Goal: Task Accomplishment & Management: Complete application form

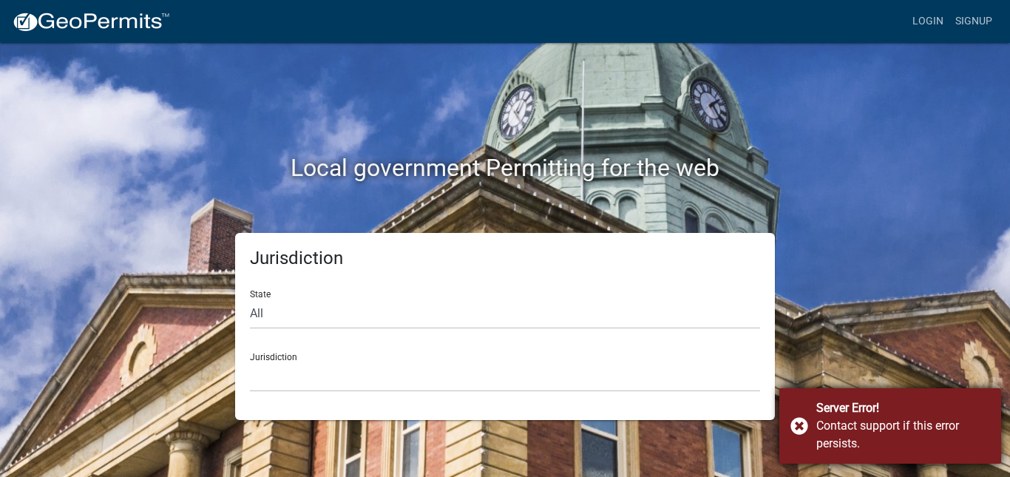
click at [800, 428] on div "Server Error! Contact support if this error persists." at bounding box center [891, 425] width 222 height 75
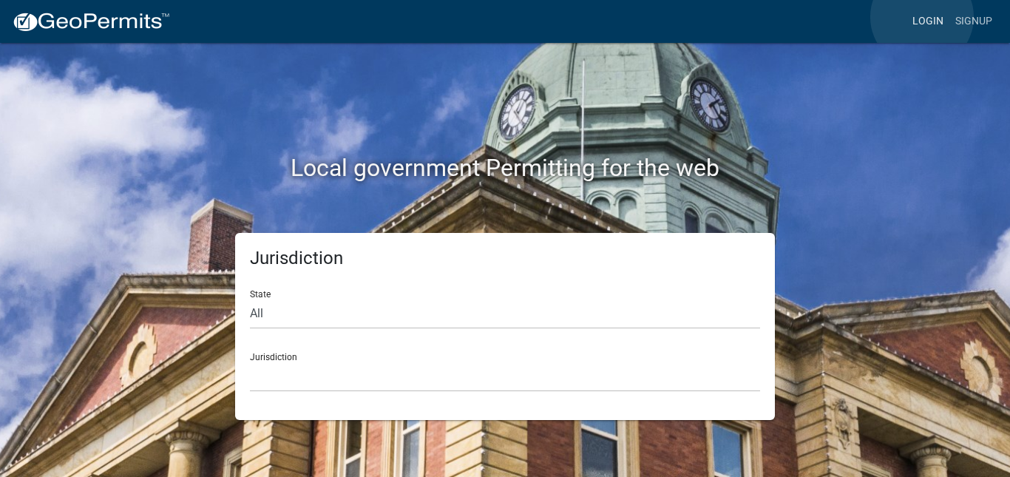
click at [922, 17] on link "Login" at bounding box center [928, 21] width 43 height 28
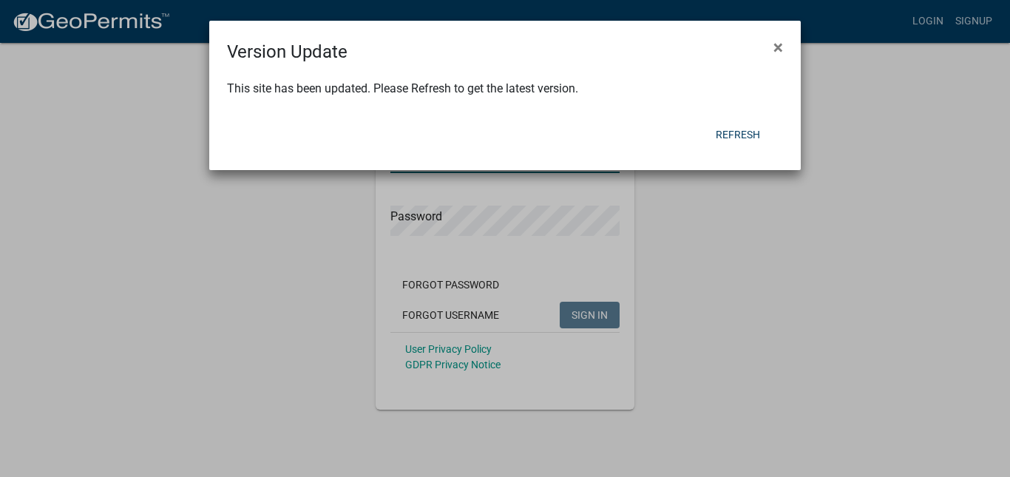
type input "[PERSON_NAME]-88"
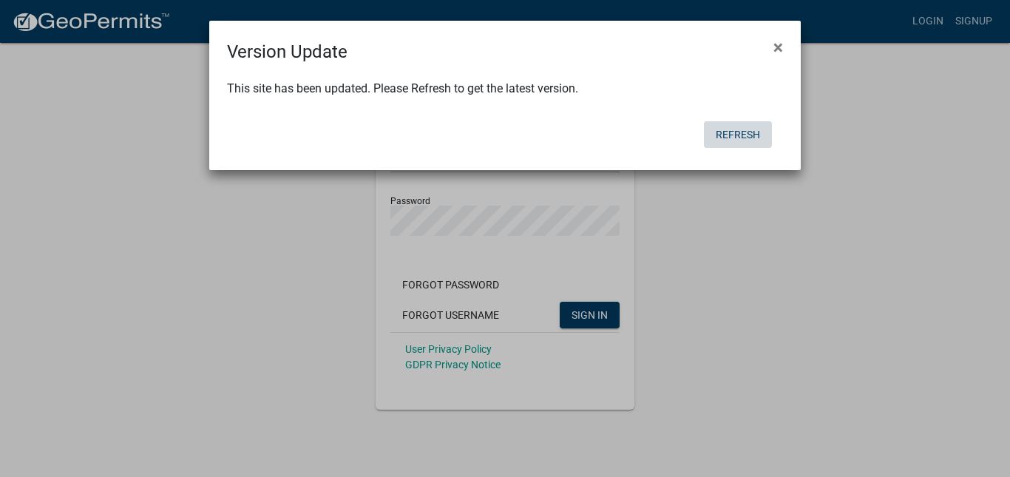
click at [748, 138] on button "Refresh" at bounding box center [738, 134] width 68 height 27
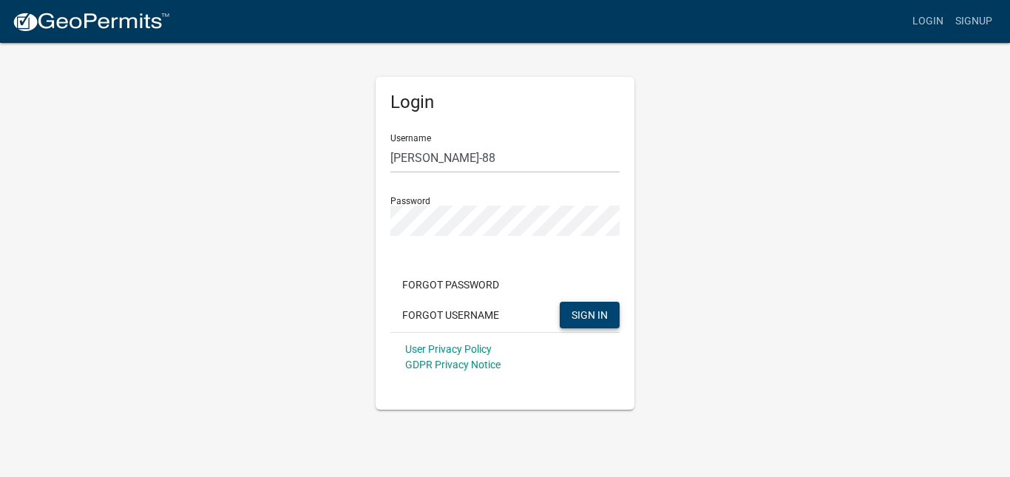
click at [602, 313] on span "SIGN IN" at bounding box center [590, 314] width 36 height 12
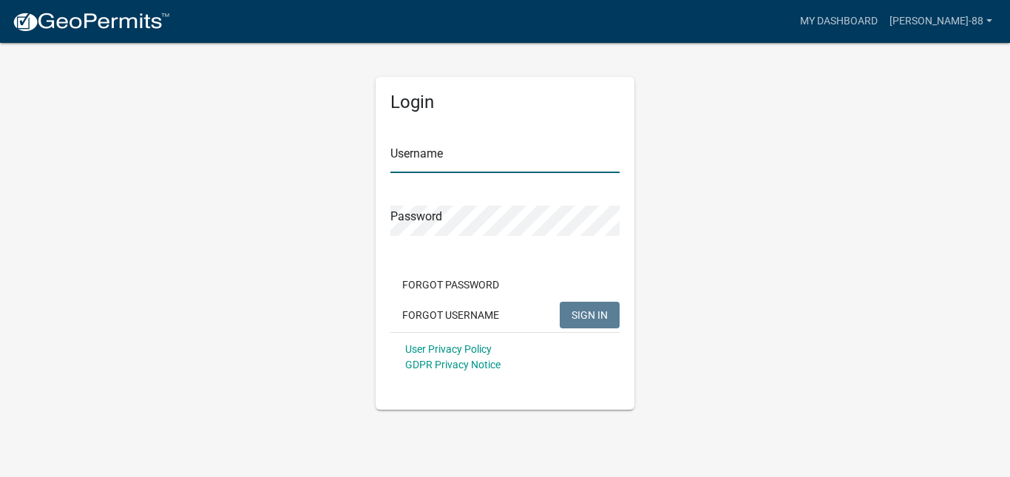
type input "[PERSON_NAME]-88"
click at [602, 317] on span "SIGN IN" at bounding box center [590, 314] width 36 height 12
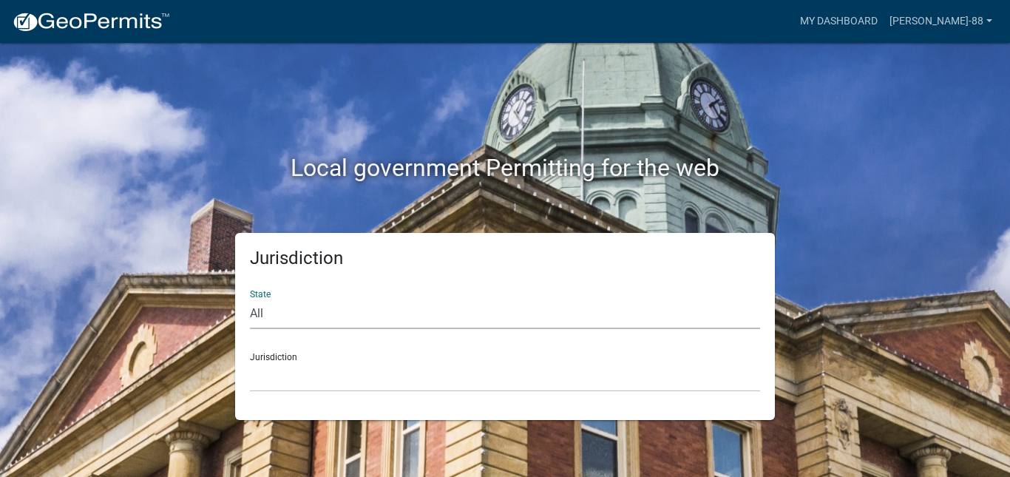
click at [283, 309] on select "All [US_STATE] [US_STATE] [US_STATE] [US_STATE] [US_STATE] [US_STATE] [US_STATE…" at bounding box center [505, 314] width 510 height 30
select select "[US_STATE]"
click at [250, 299] on select "All [US_STATE] [US_STATE] [US_STATE] [US_STATE] [US_STATE] [US_STATE] [US_STATE…" at bounding box center [505, 314] width 510 height 30
click at [302, 354] on div "Jurisdiction City of [GEOGRAPHIC_DATA], [US_STATE] City of [GEOGRAPHIC_DATA], […" at bounding box center [505, 366] width 510 height 51
click at [303, 388] on select "City of Charlestown, Indiana City of Jeffersonville, Indiana City of Logansport…" at bounding box center [505, 377] width 510 height 30
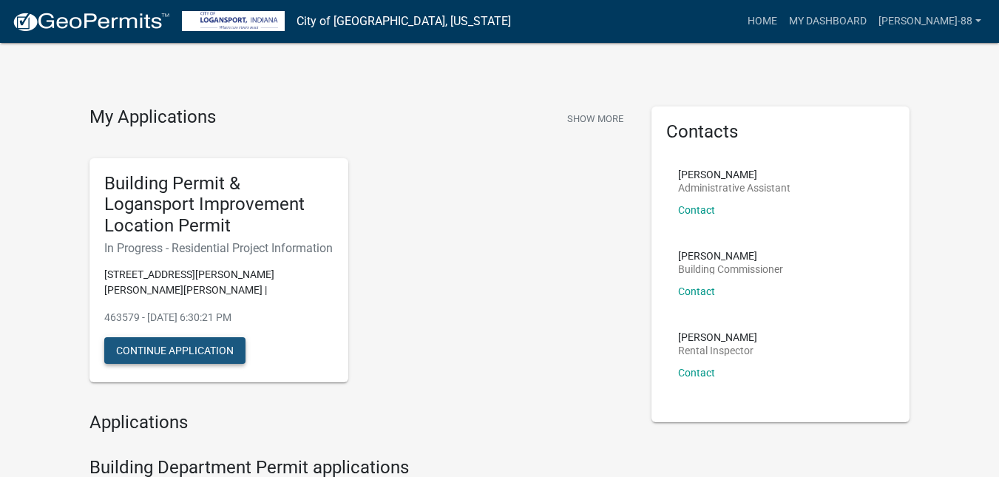
click at [206, 357] on button "Continue Application" at bounding box center [174, 350] width 141 height 27
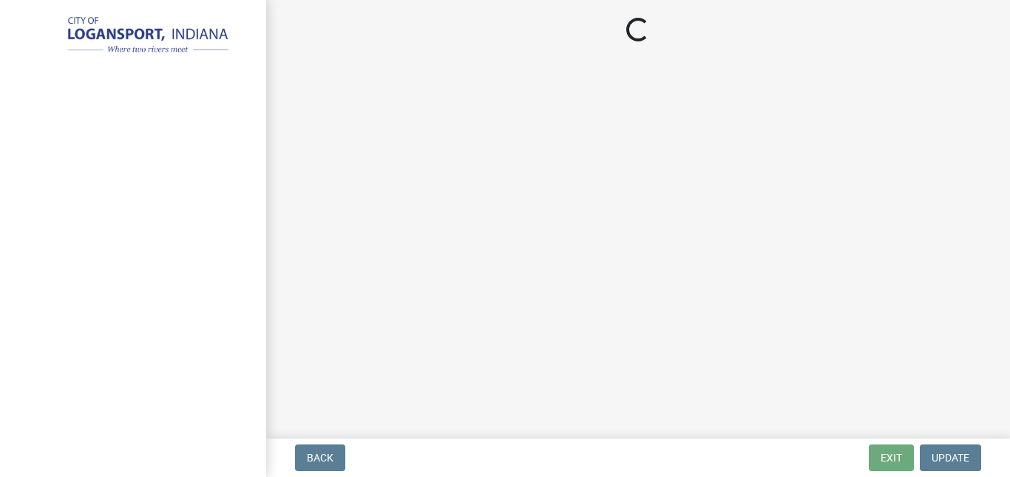
select select "10348b23-6364-40a0-8dca-30255dadf297"
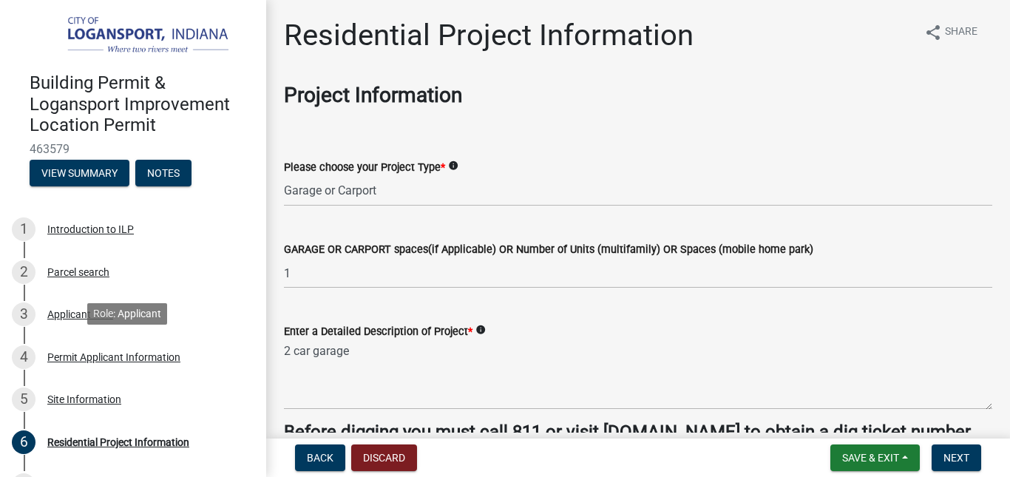
drag, startPoint x: 206, startPoint y: 357, endPoint x: 710, endPoint y: 154, distance: 542.9
click at [710, 154] on form "Please choose your Project Type * info Select Item... Single Family Pole Barn H…" at bounding box center [638, 174] width 709 height 66
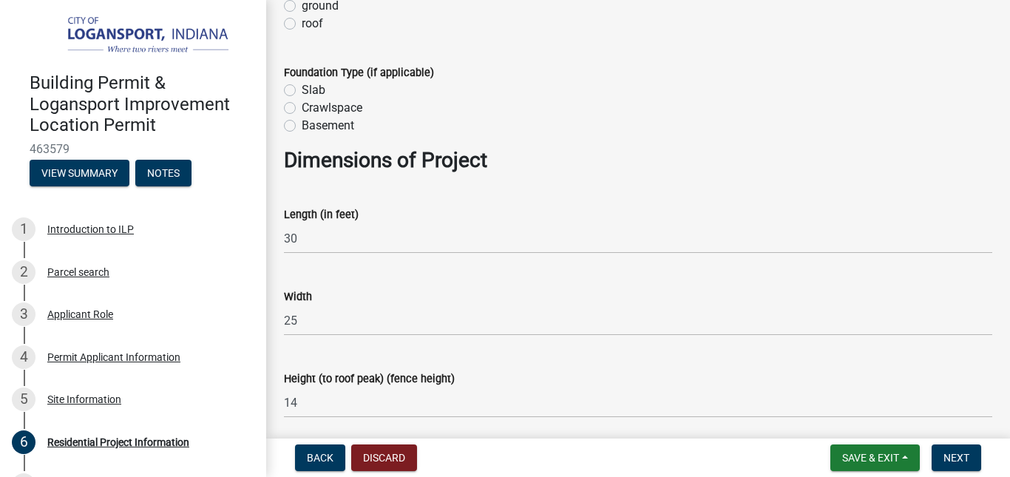
scroll to position [740, 0]
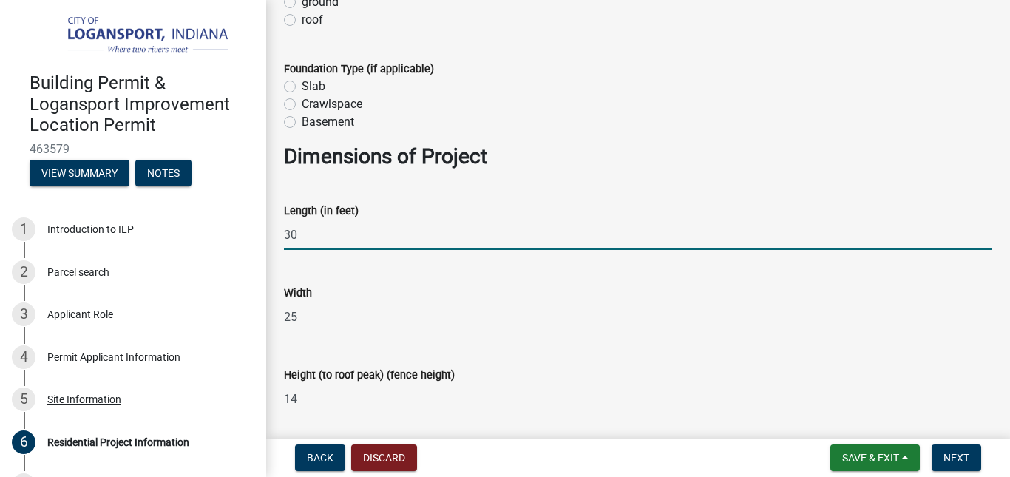
click at [327, 237] on input "30" at bounding box center [638, 235] width 709 height 30
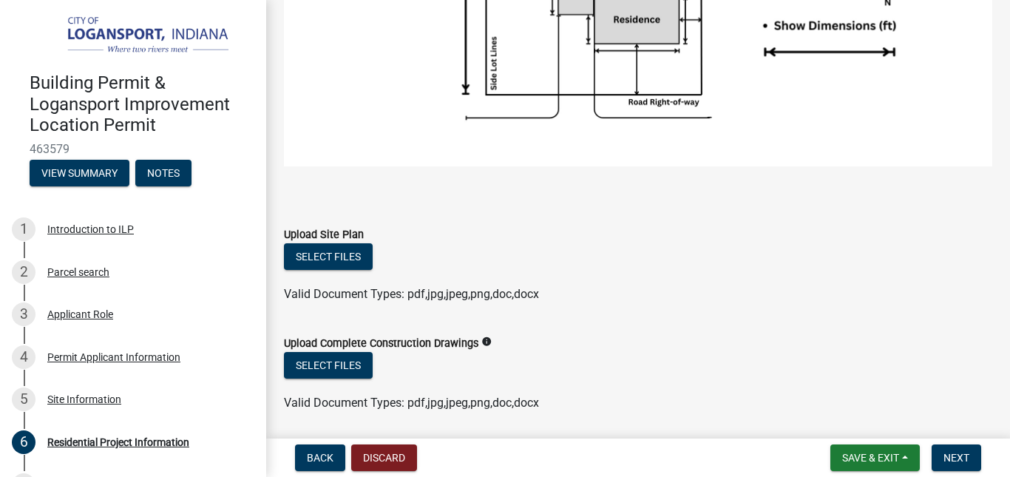
scroll to position [2041, 0]
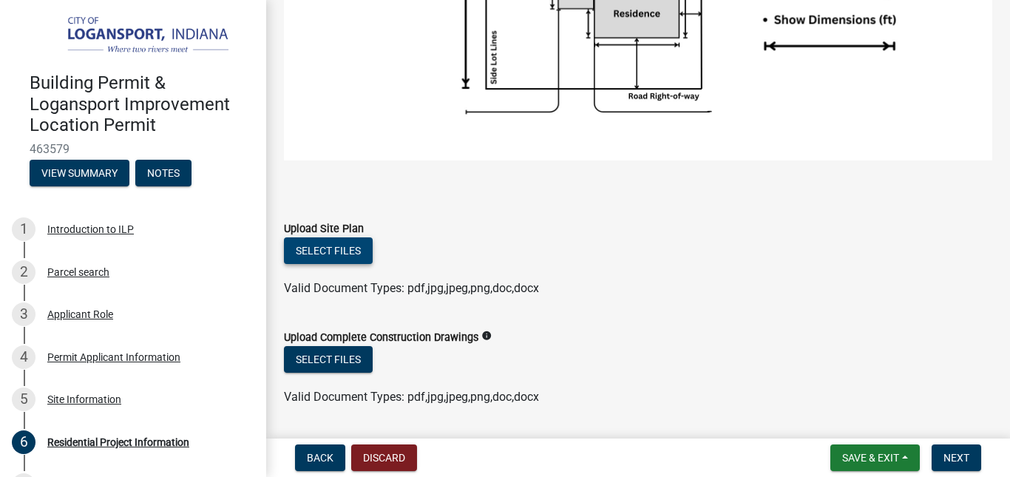
type input "36"
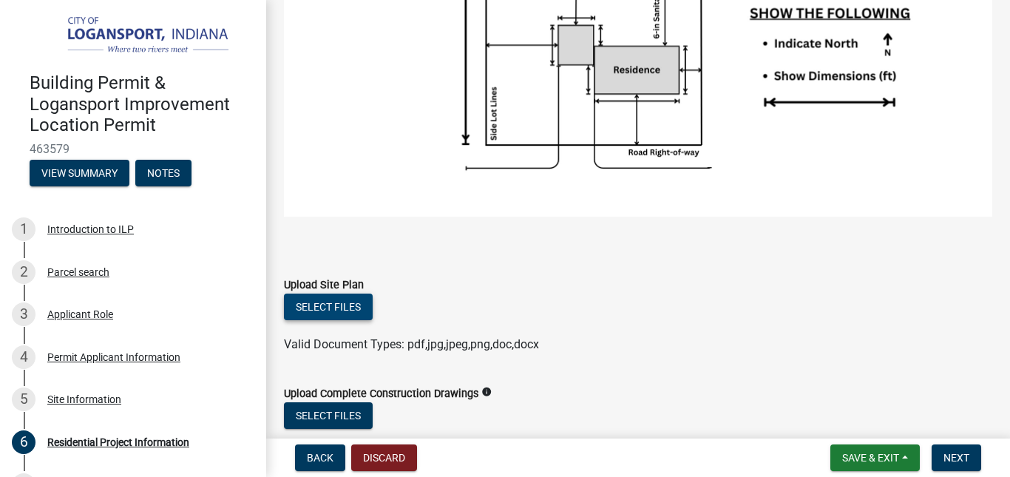
click at [350, 294] on button "Select files" at bounding box center [328, 307] width 89 height 27
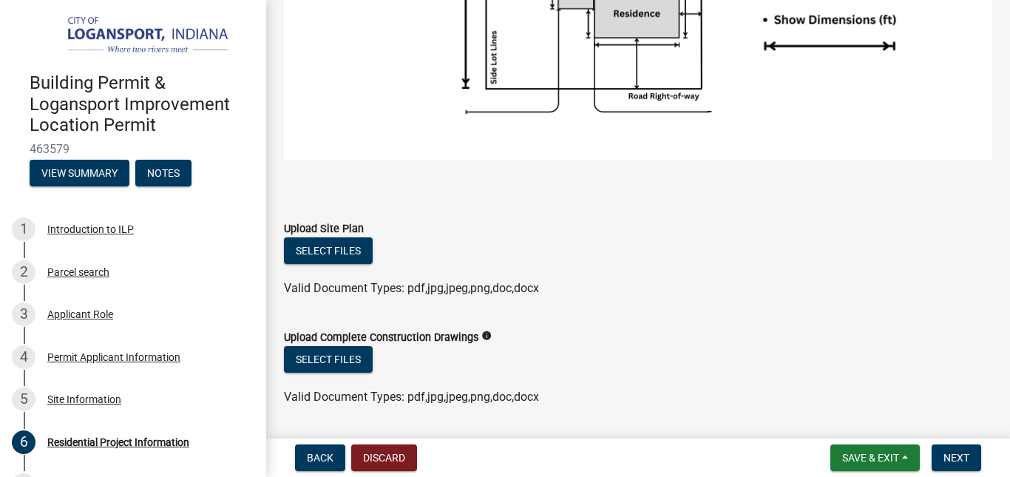
click at [673, 353] on div "Select files" at bounding box center [638, 361] width 709 height 30
click at [325, 251] on button "Select files" at bounding box center [328, 250] width 89 height 27
click at [357, 249] on button "Select files" at bounding box center [328, 250] width 89 height 27
click at [334, 361] on button "Select files" at bounding box center [328, 359] width 89 height 27
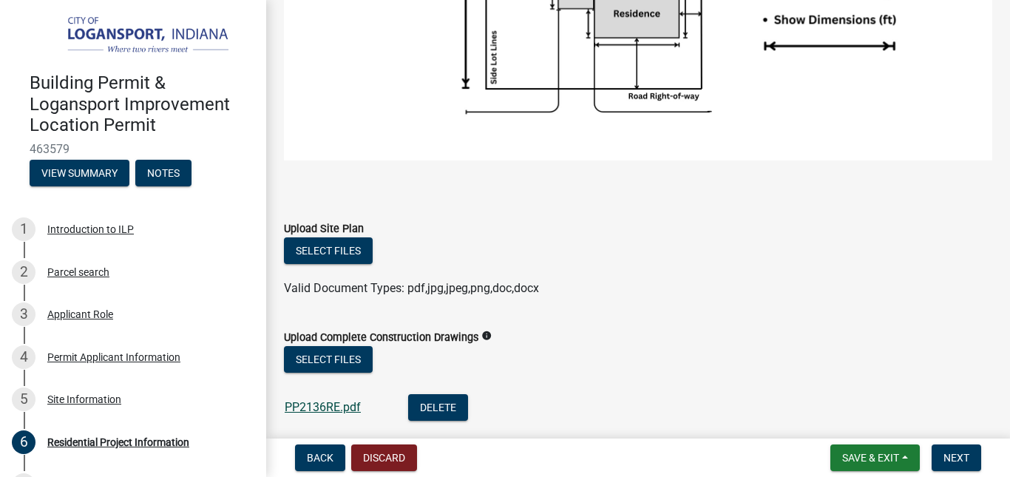
click at [346, 400] on link "PP2136RE.pdf" at bounding box center [323, 407] width 76 height 14
click at [344, 241] on button "Select files" at bounding box center [328, 250] width 89 height 27
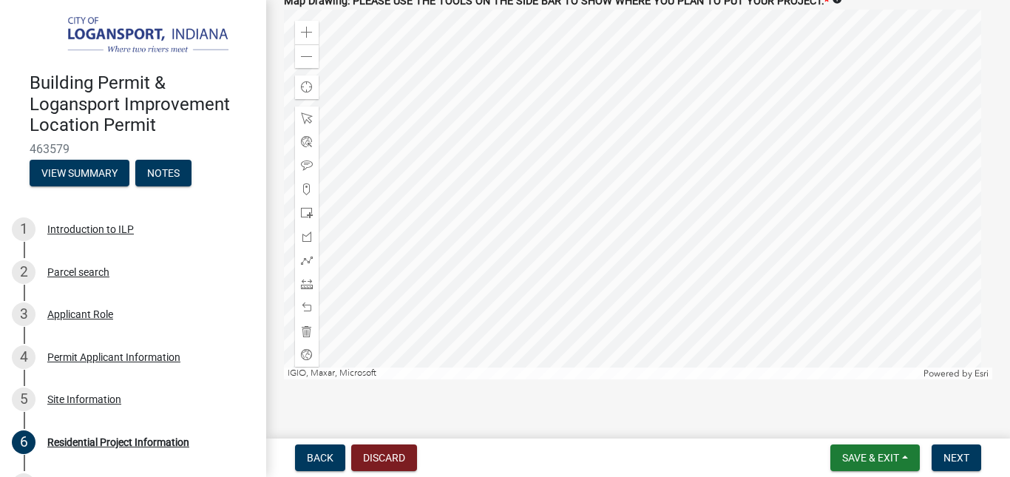
scroll to position [2805, 0]
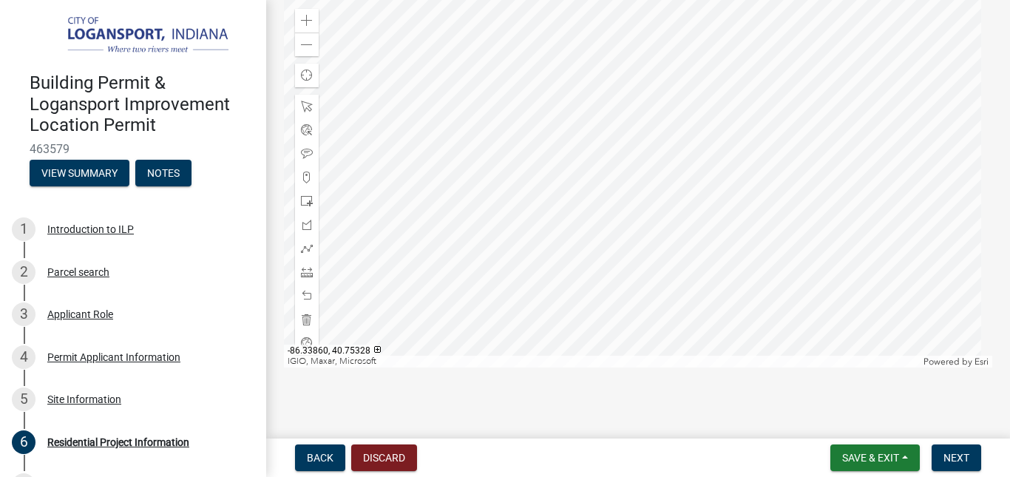
click at [619, 137] on div at bounding box center [638, 183] width 709 height 370
click at [634, 185] on div at bounding box center [638, 183] width 709 height 370
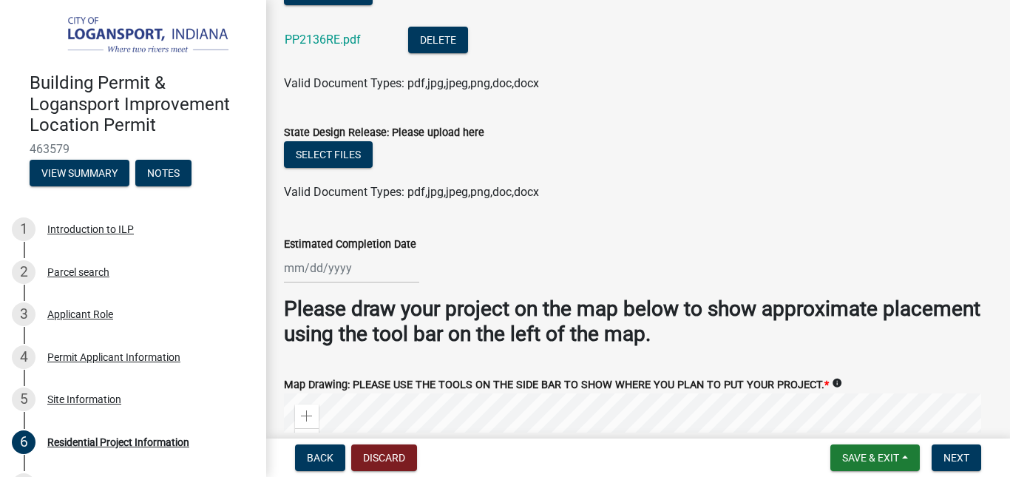
scroll to position [2400, 0]
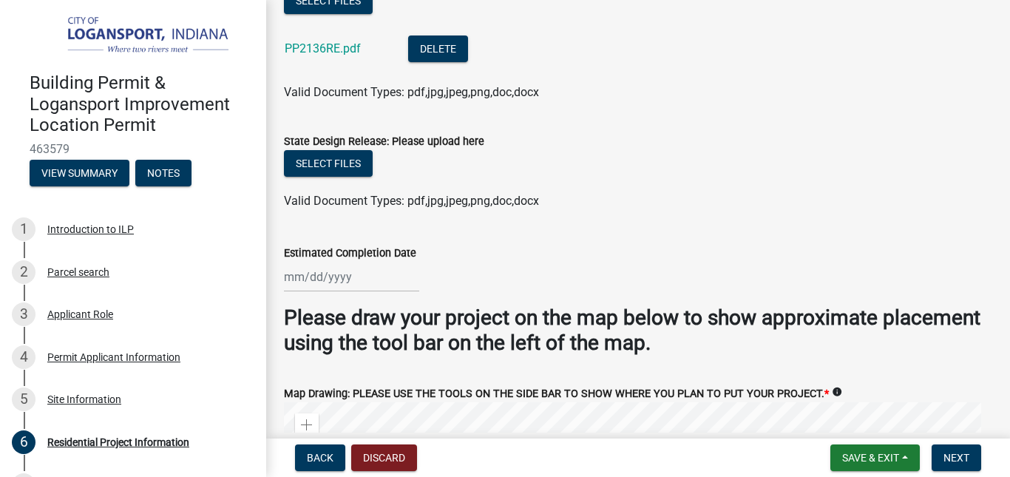
click at [288, 269] on div at bounding box center [351, 277] width 135 height 30
select select "8"
select select "2025"
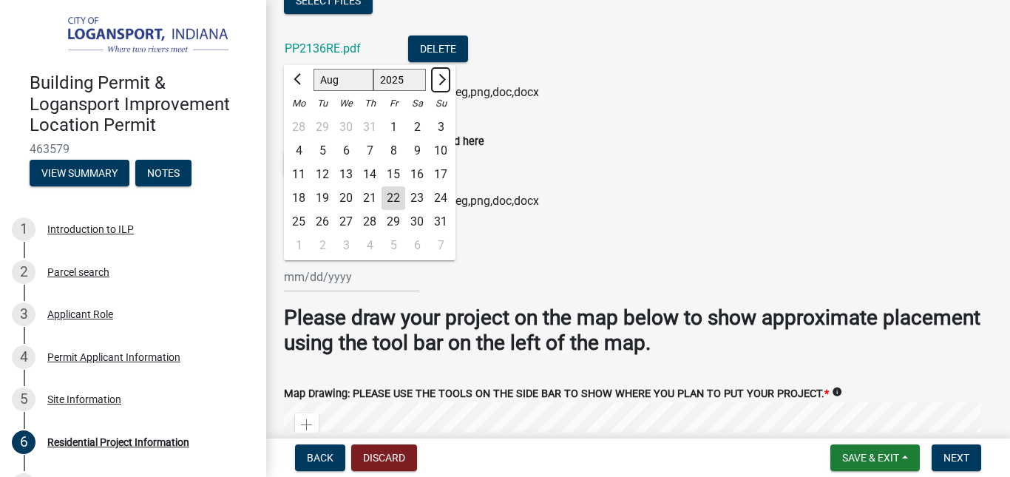
click at [440, 75] on span "Next month" at bounding box center [440, 79] width 11 height 11
click at [293, 70] on button "Previous month" at bounding box center [299, 80] width 18 height 24
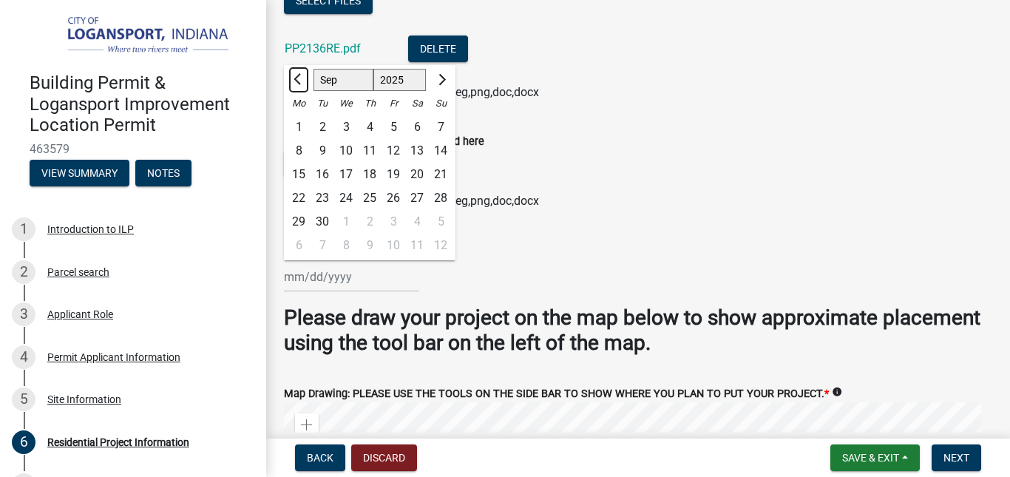
click at [293, 70] on button "Previous month" at bounding box center [299, 80] width 18 height 24
click at [441, 74] on span "Next month" at bounding box center [440, 79] width 11 height 11
select select "11"
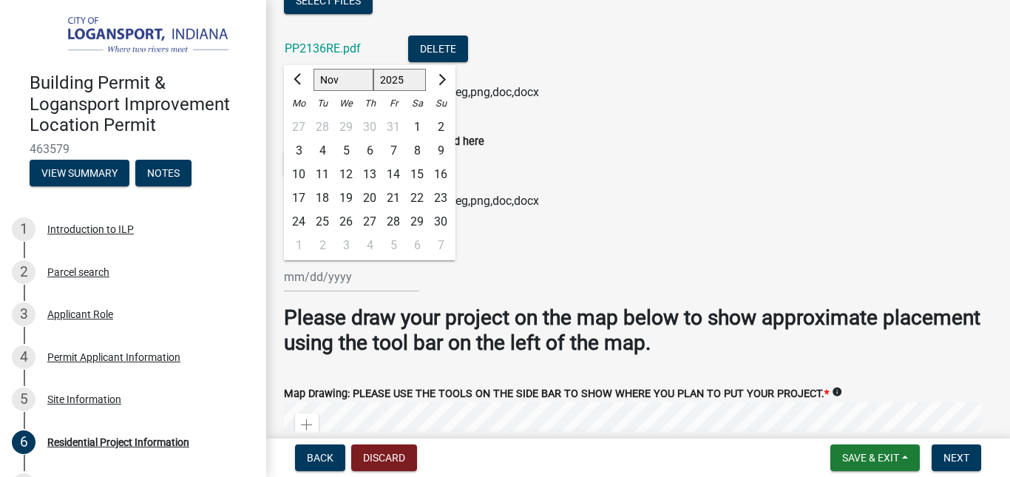
click at [320, 77] on select "Jan Feb Mar Apr May Jun Jul Aug Sep Oct Nov Dec" at bounding box center [344, 80] width 60 height 22
click at [436, 211] on div "30" at bounding box center [441, 222] width 24 height 24
type input "11/30/2025"
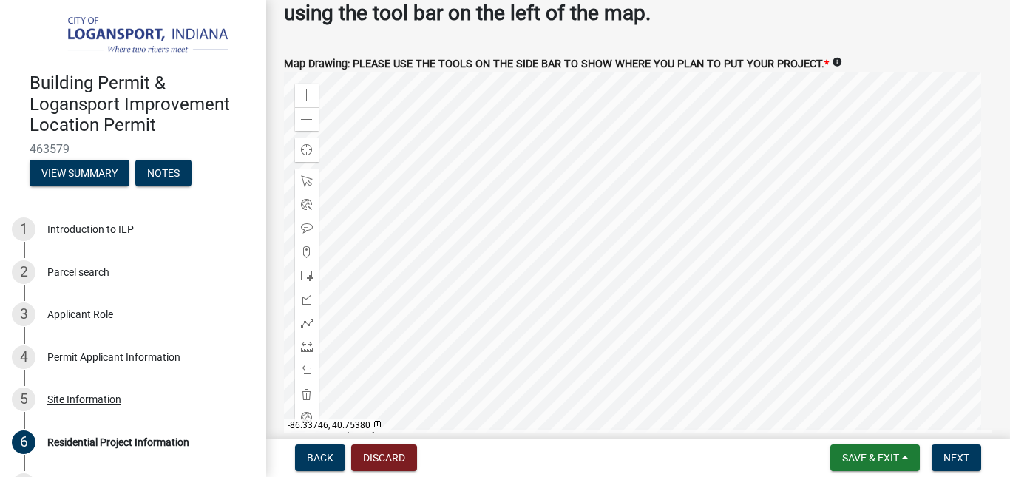
scroll to position [2805, 0]
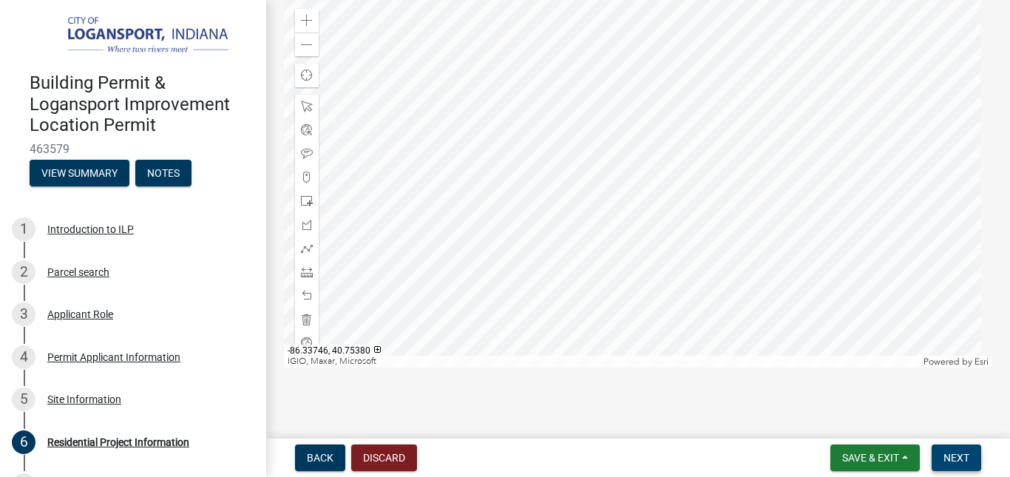
click at [946, 455] on span "Next" at bounding box center [957, 458] width 26 height 12
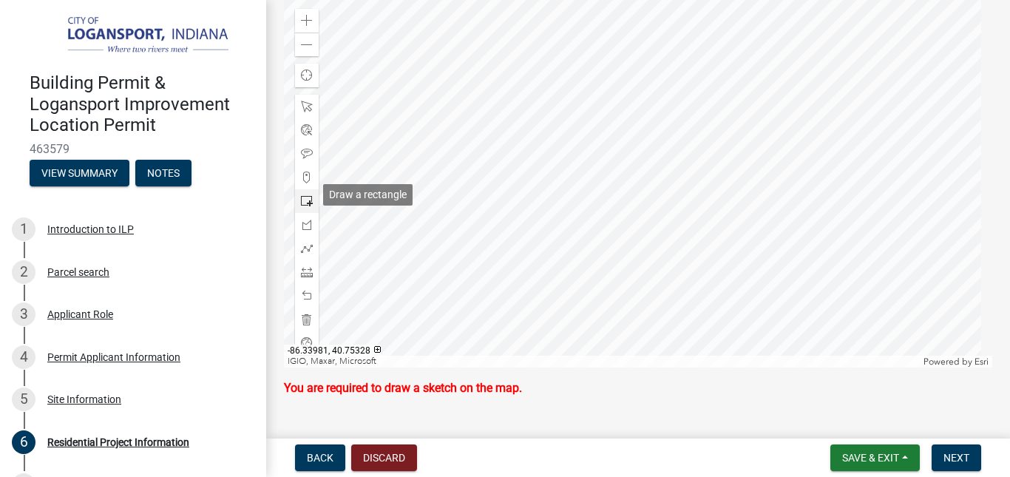
click at [305, 195] on span at bounding box center [307, 201] width 12 height 12
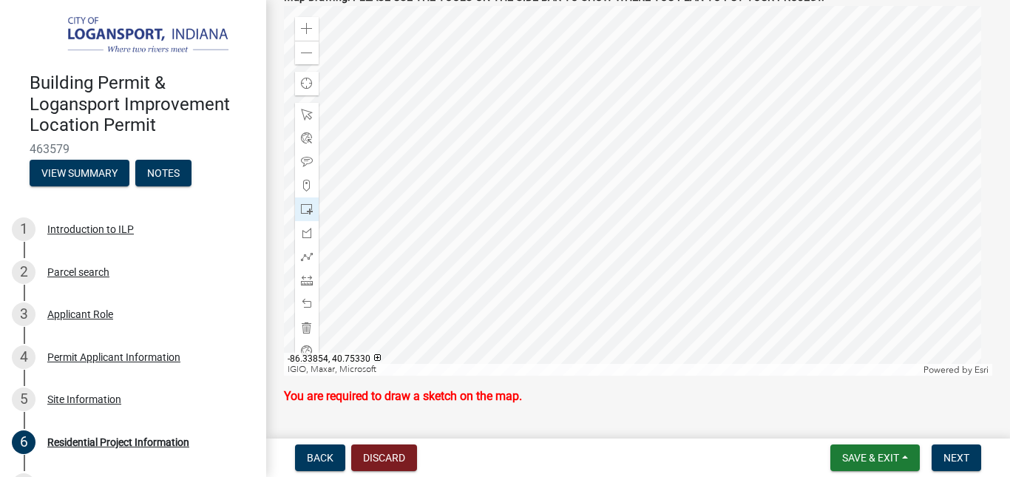
click at [664, 220] on div at bounding box center [638, 191] width 709 height 370
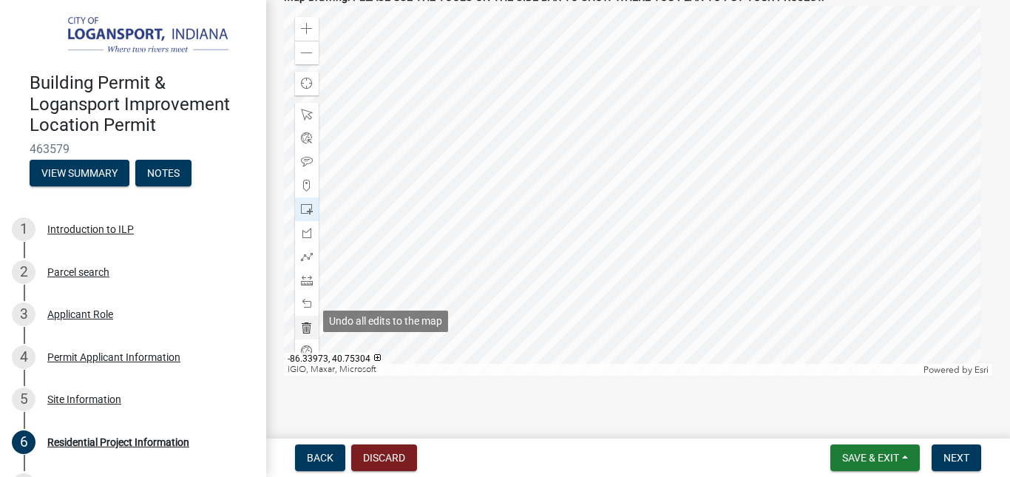
click at [306, 322] on span at bounding box center [307, 328] width 12 height 12
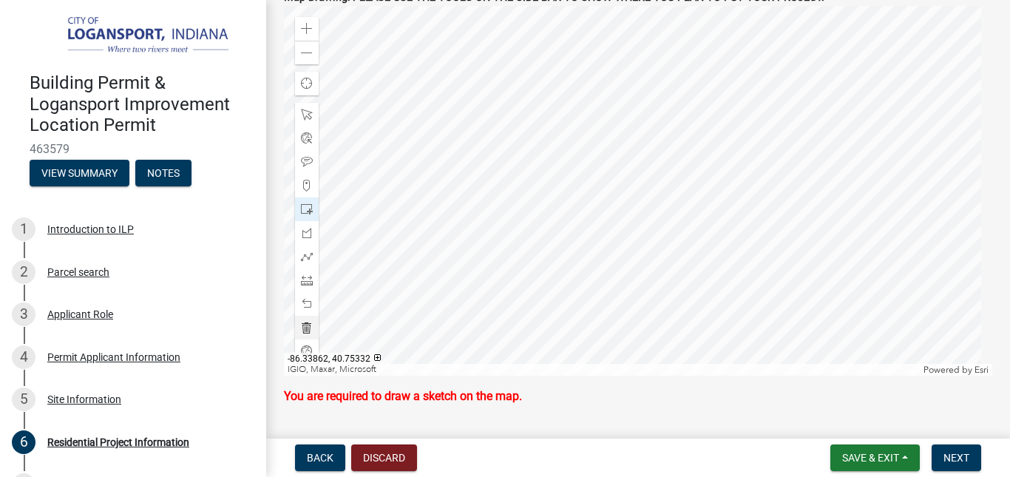
click at [641, 214] on div at bounding box center [638, 191] width 709 height 370
click at [308, 109] on span at bounding box center [307, 115] width 12 height 12
click at [634, 166] on div at bounding box center [638, 191] width 709 height 370
click at [570, 164] on div at bounding box center [638, 191] width 709 height 370
click at [306, 180] on span at bounding box center [307, 186] width 12 height 12
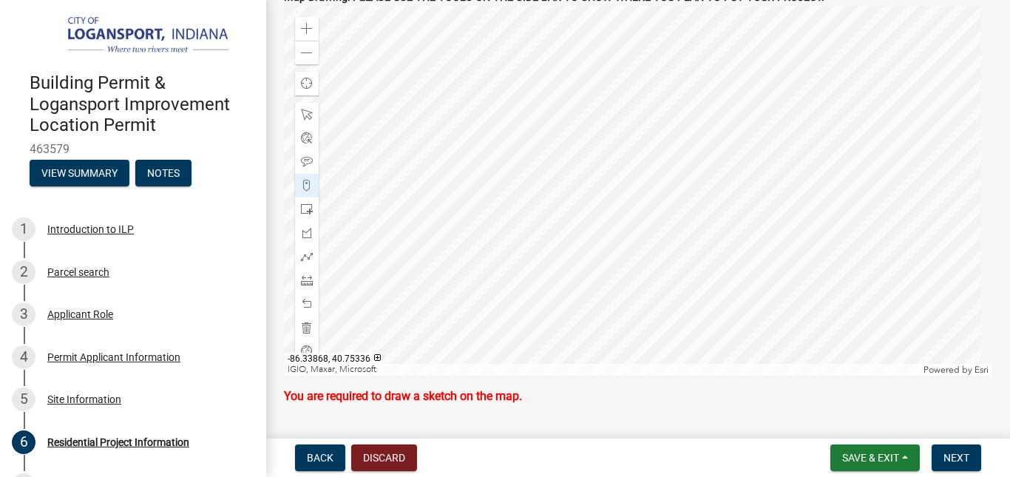
click at [591, 158] on div at bounding box center [638, 191] width 709 height 370
click at [596, 188] on div at bounding box center [638, 191] width 709 height 370
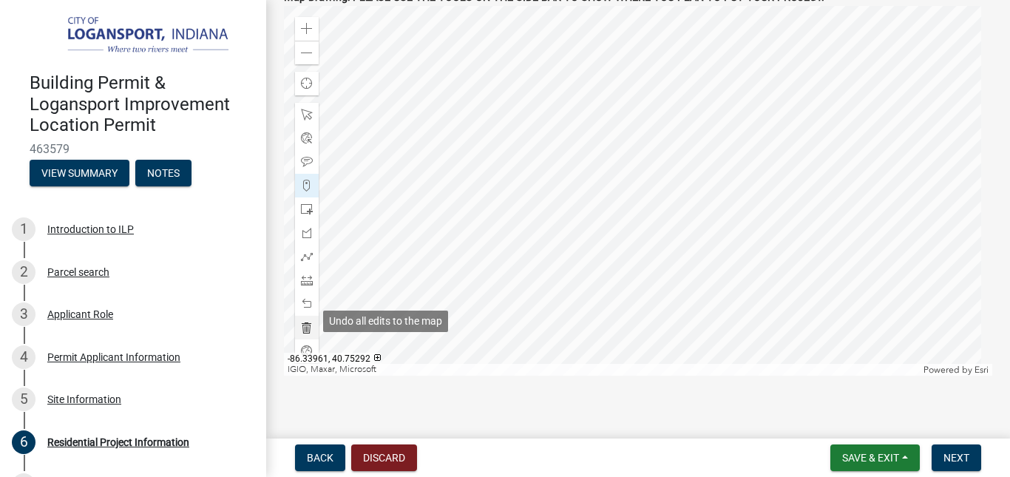
click at [303, 323] on span at bounding box center [307, 328] width 12 height 12
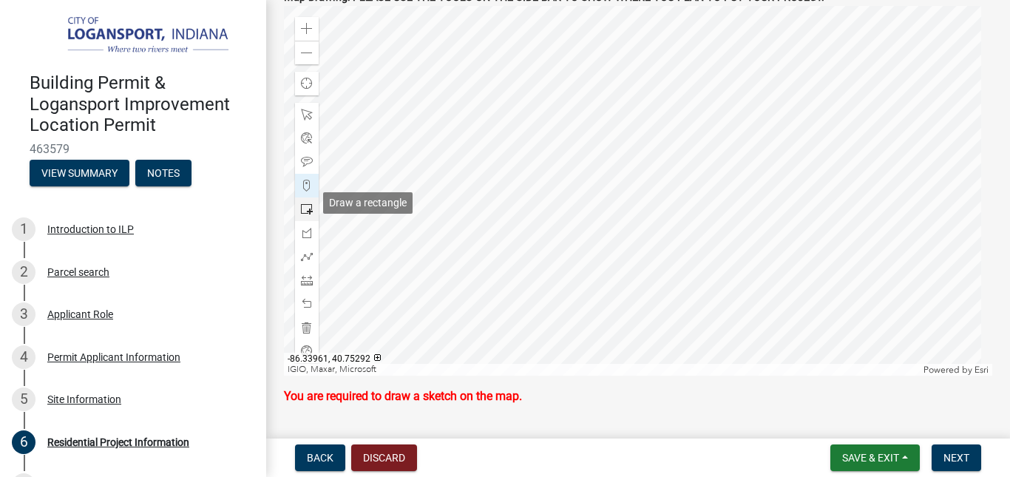
click at [304, 206] on span at bounding box center [307, 209] width 12 height 12
click at [629, 152] on div at bounding box center [638, 191] width 709 height 370
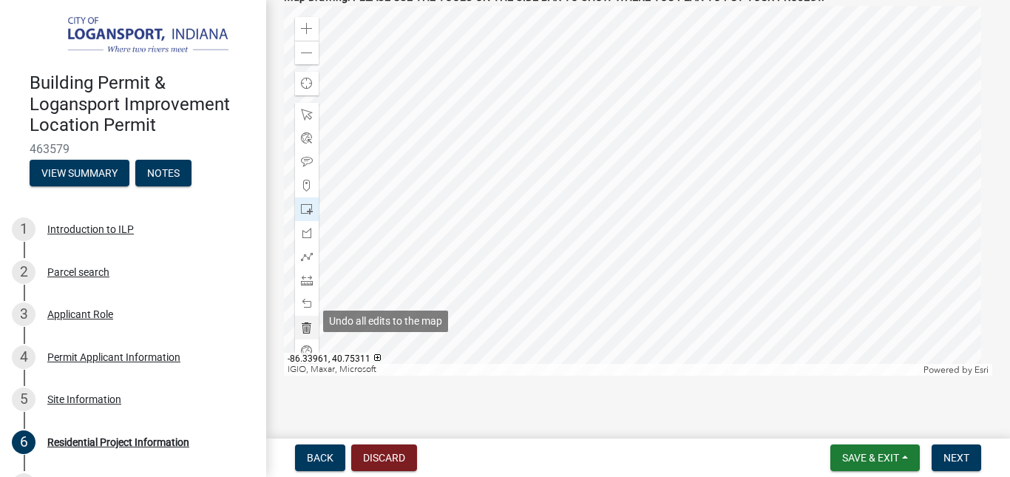
click at [307, 322] on span at bounding box center [307, 328] width 12 height 12
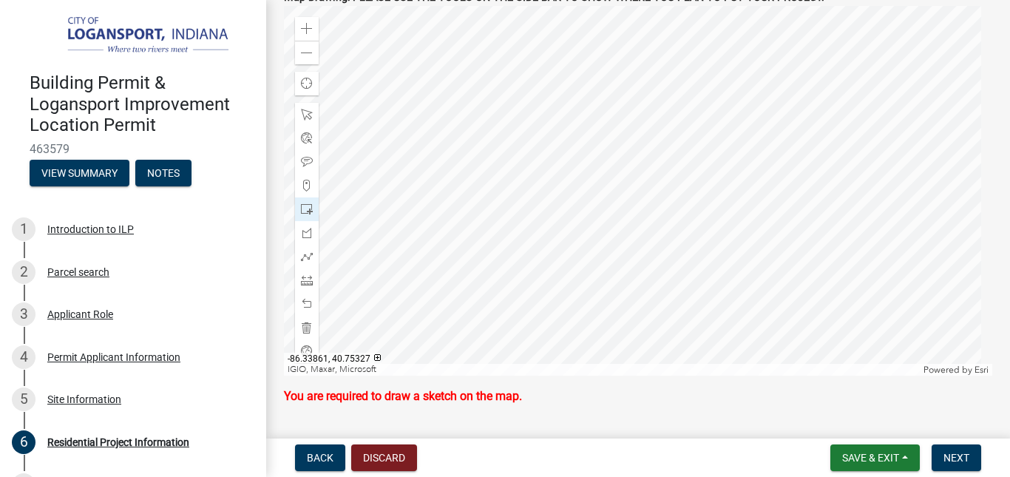
click at [576, 215] on div at bounding box center [638, 191] width 709 height 370
click at [302, 203] on span at bounding box center [307, 209] width 12 height 12
click at [595, 229] on div at bounding box center [638, 191] width 709 height 370
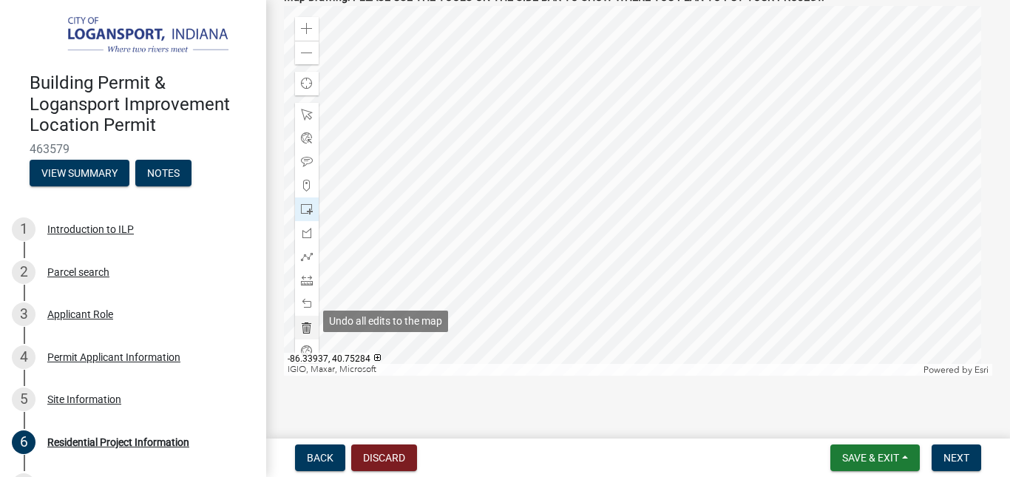
click at [308, 323] on span at bounding box center [307, 328] width 12 height 12
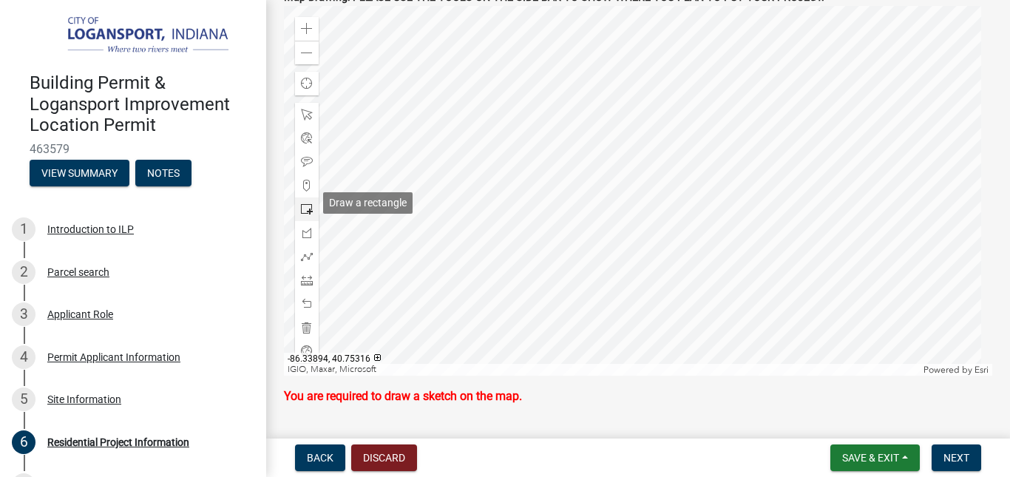
click at [309, 203] on span at bounding box center [307, 209] width 12 height 12
click at [626, 50] on div at bounding box center [638, 191] width 709 height 370
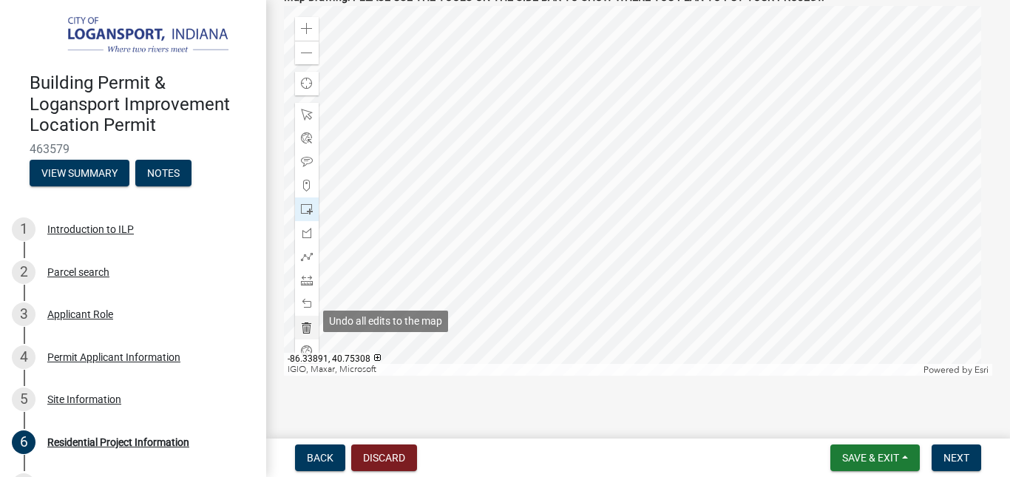
click at [301, 322] on span at bounding box center [307, 328] width 12 height 12
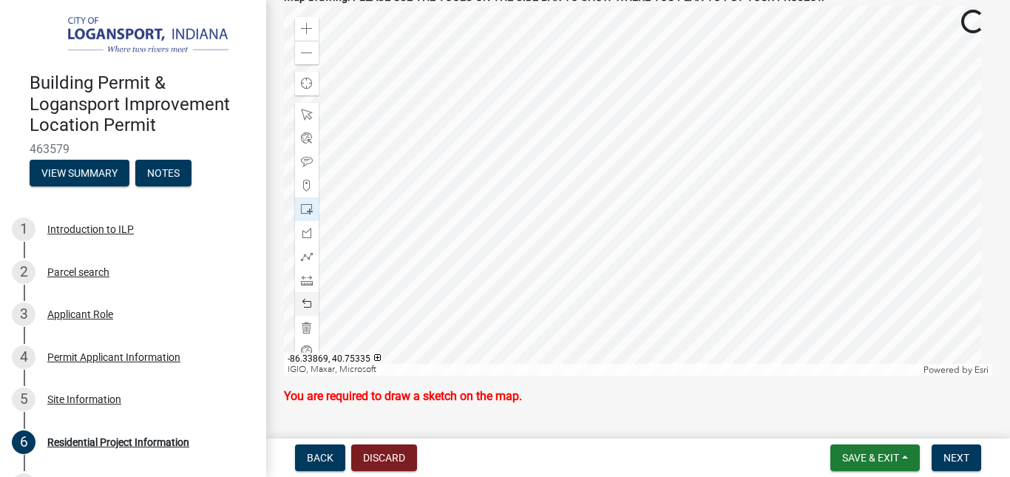
click at [493, 74] on div at bounding box center [638, 191] width 709 height 370
click at [516, 67] on div at bounding box center [638, 191] width 709 height 370
click at [309, 203] on span at bounding box center [307, 209] width 12 height 12
click at [618, 161] on div at bounding box center [638, 191] width 709 height 370
click at [312, 339] on div at bounding box center [307, 351] width 24 height 24
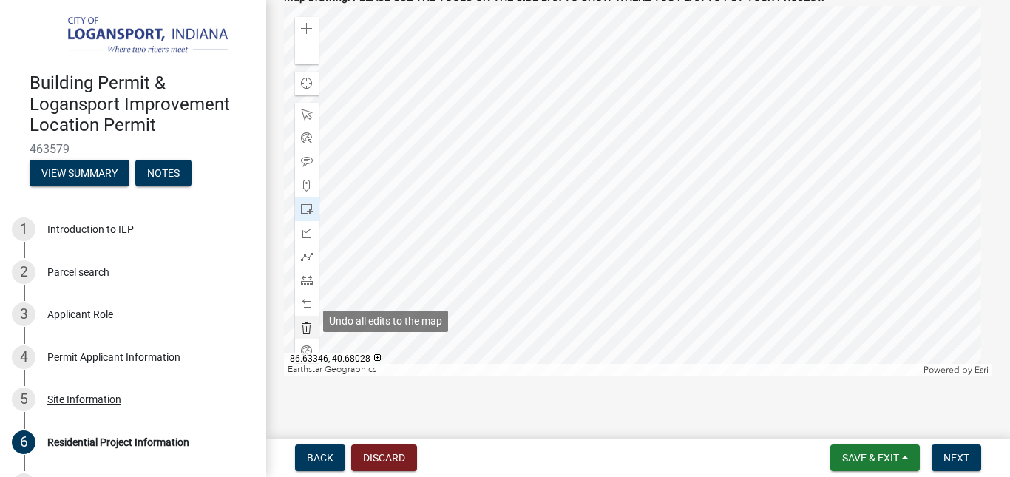
click at [307, 322] on span at bounding box center [307, 328] width 12 height 12
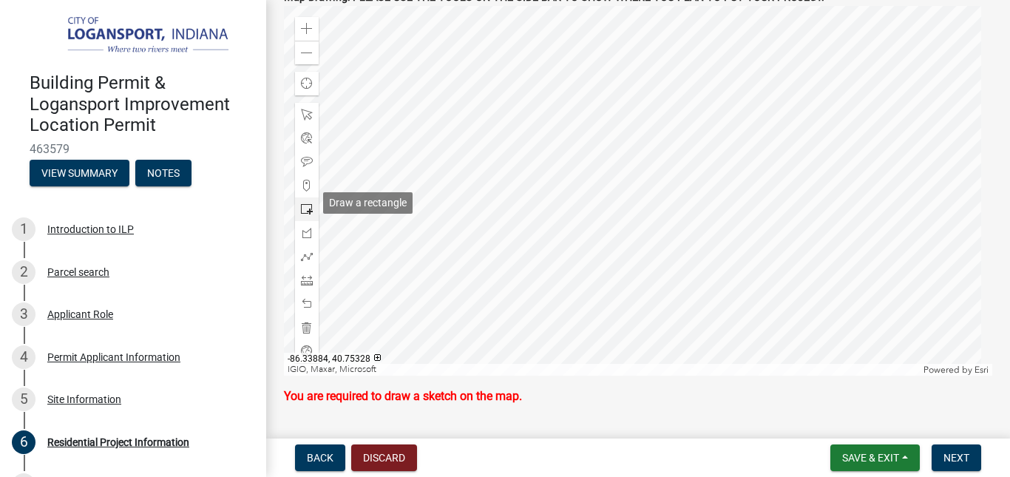
click at [306, 203] on span at bounding box center [307, 209] width 12 height 12
click at [578, 176] on div at bounding box center [638, 191] width 709 height 370
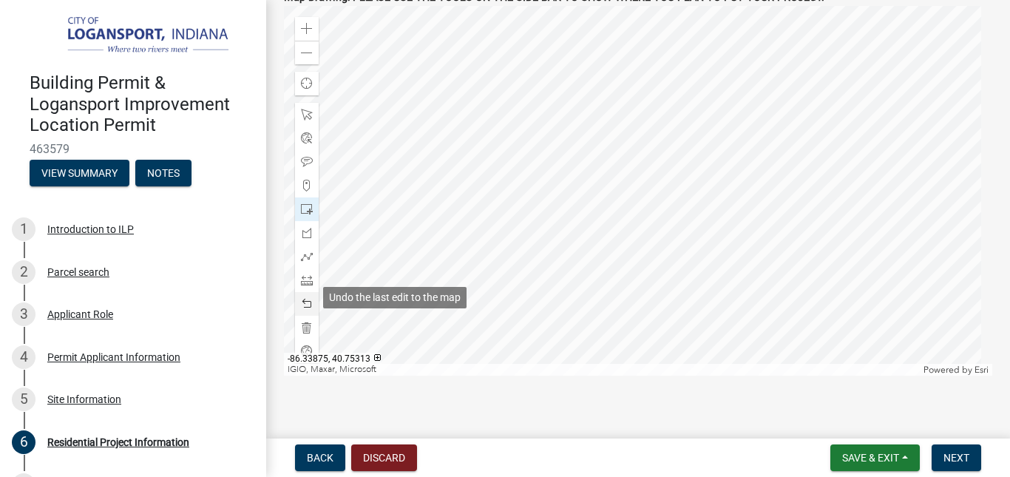
click at [308, 298] on span at bounding box center [307, 304] width 12 height 12
click at [302, 298] on span at bounding box center [307, 304] width 12 height 12
click at [303, 298] on span at bounding box center [307, 304] width 12 height 12
click at [308, 298] on span at bounding box center [307, 304] width 12 height 12
click at [303, 298] on span at bounding box center [307, 304] width 12 height 12
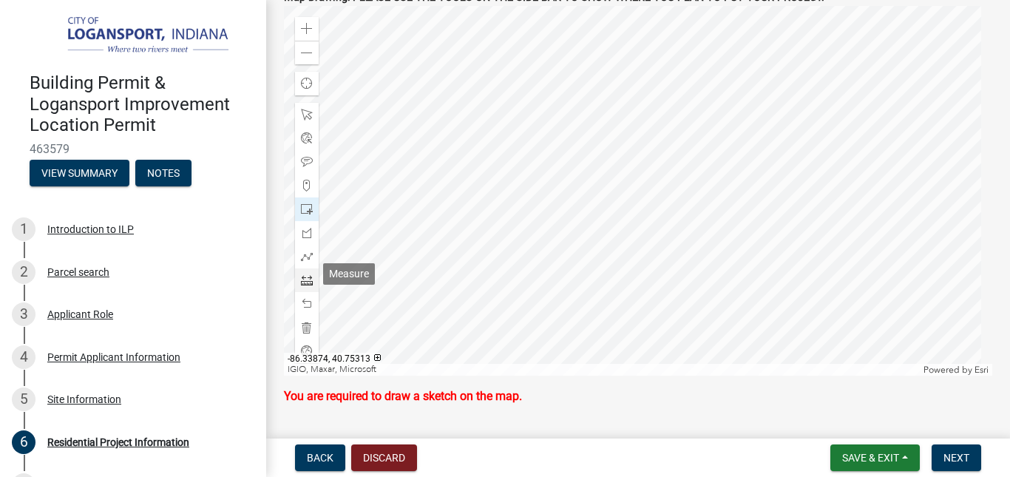
click at [305, 274] on span at bounding box center [307, 280] width 12 height 12
click at [532, 30] on div at bounding box center [638, 191] width 709 height 370
click at [501, 242] on div at bounding box center [638, 191] width 709 height 370
click at [501, 204] on div at bounding box center [638, 191] width 709 height 370
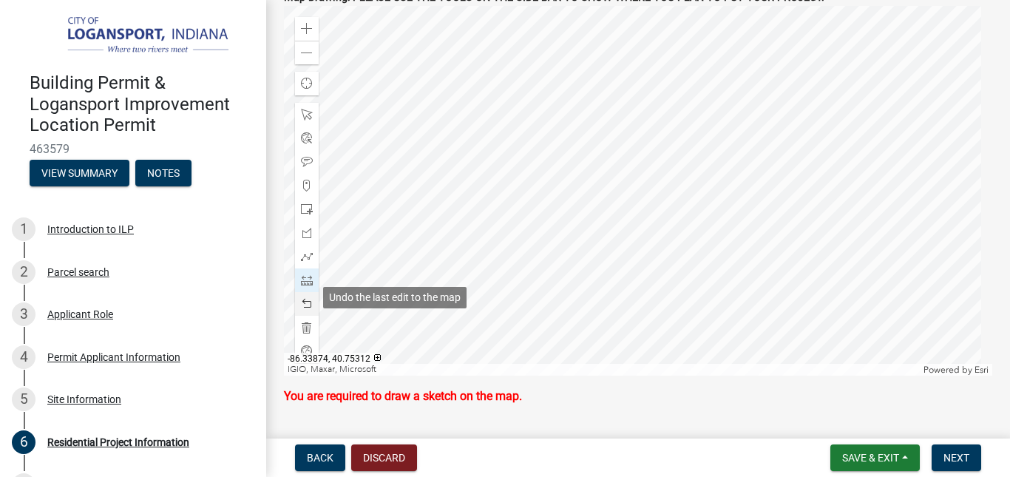
click at [305, 298] on span at bounding box center [307, 304] width 12 height 12
click at [307, 298] on span at bounding box center [307, 304] width 12 height 12
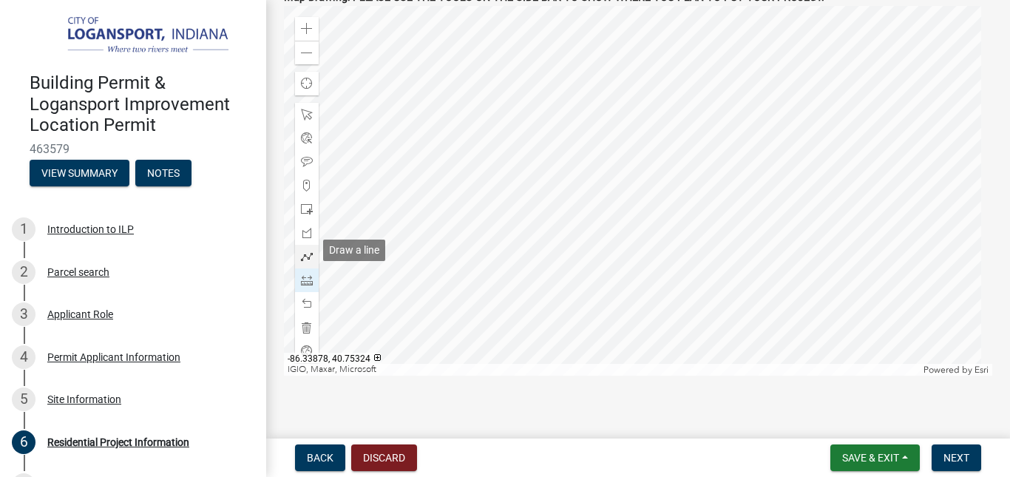
click at [311, 251] on span at bounding box center [307, 257] width 12 height 12
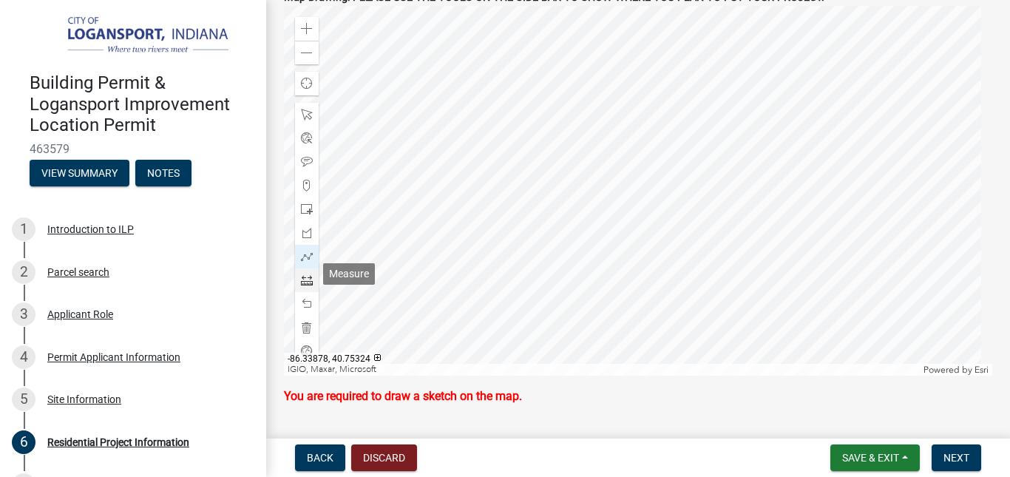
click at [308, 274] on span at bounding box center [307, 280] width 12 height 12
click at [467, 99] on div at bounding box center [638, 191] width 709 height 370
click at [450, 219] on div at bounding box center [638, 191] width 709 height 370
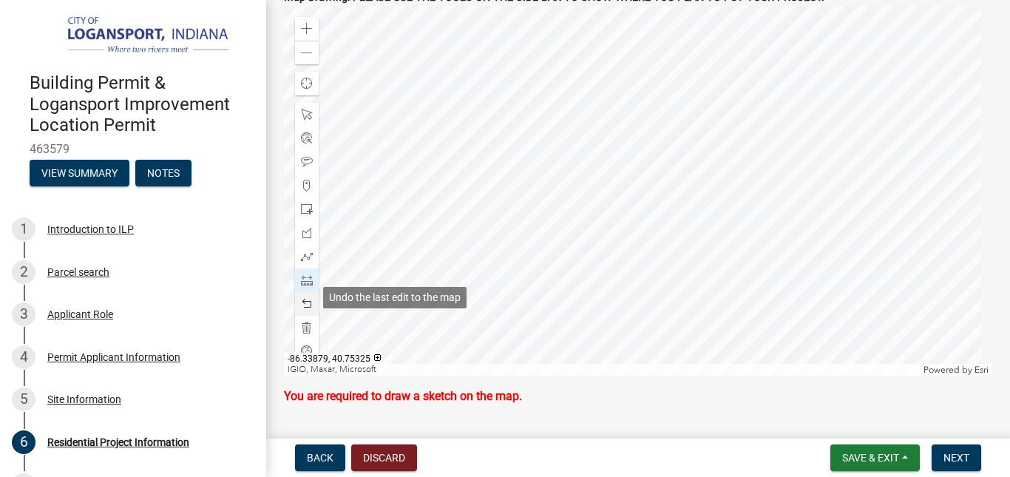
click at [303, 298] on span at bounding box center [307, 304] width 12 height 12
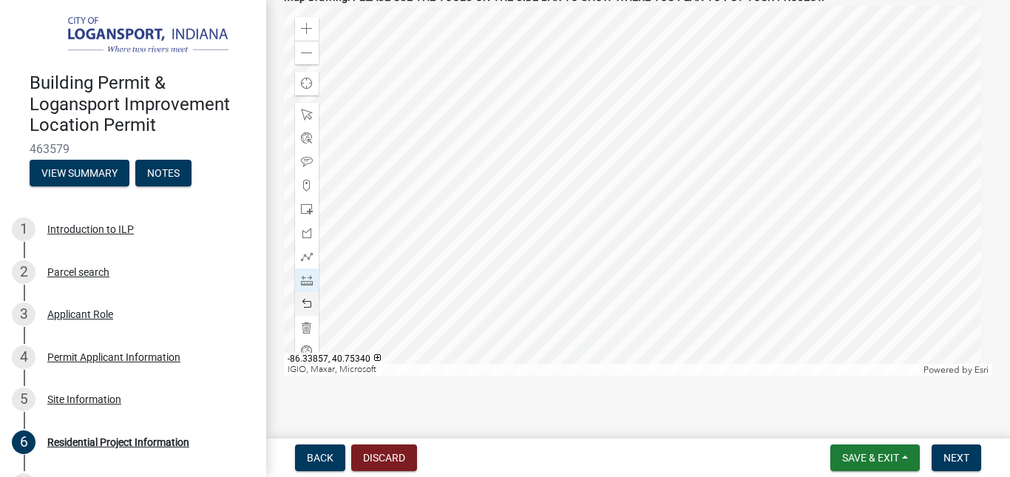
click at [574, 118] on div at bounding box center [638, 191] width 709 height 370
click at [491, 106] on div at bounding box center [638, 191] width 709 height 370
click at [474, 227] on div at bounding box center [638, 191] width 709 height 370
click at [558, 239] on div at bounding box center [638, 191] width 709 height 370
click at [574, 118] on div at bounding box center [638, 191] width 709 height 370
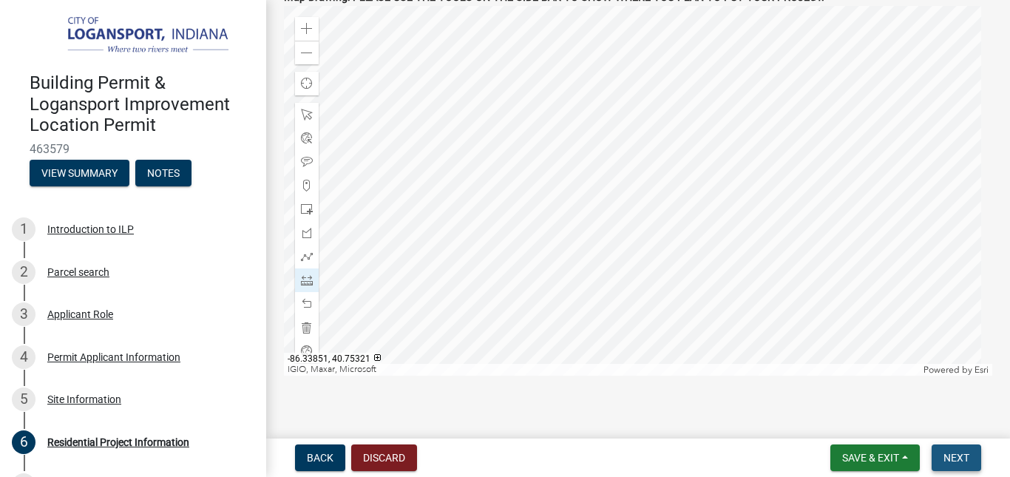
click at [958, 452] on span "Next" at bounding box center [957, 458] width 26 height 12
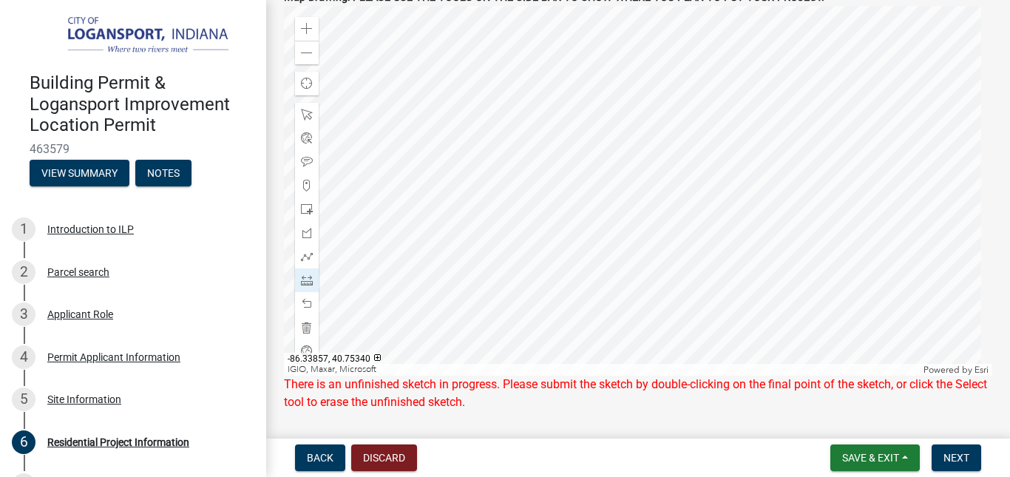
click at [574, 119] on div at bounding box center [638, 191] width 709 height 370
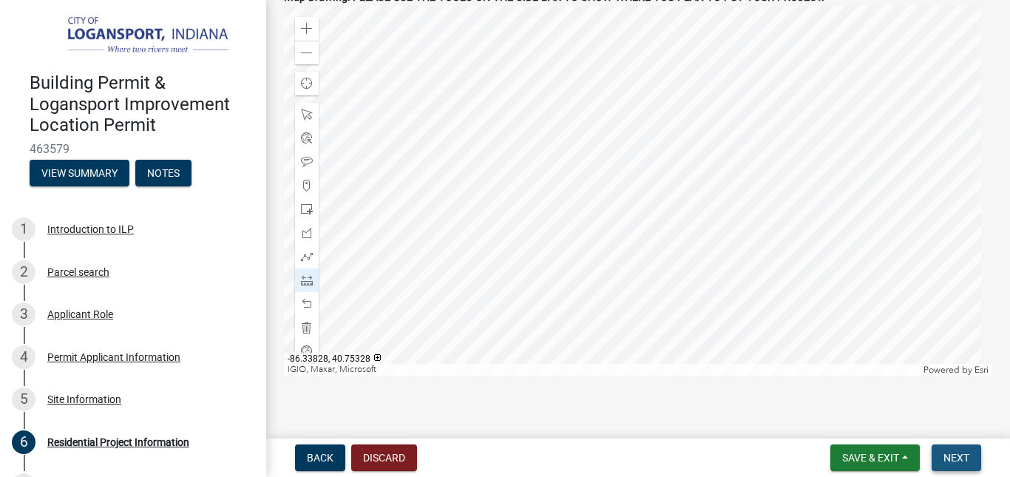
click at [947, 449] on button "Next" at bounding box center [957, 458] width 50 height 27
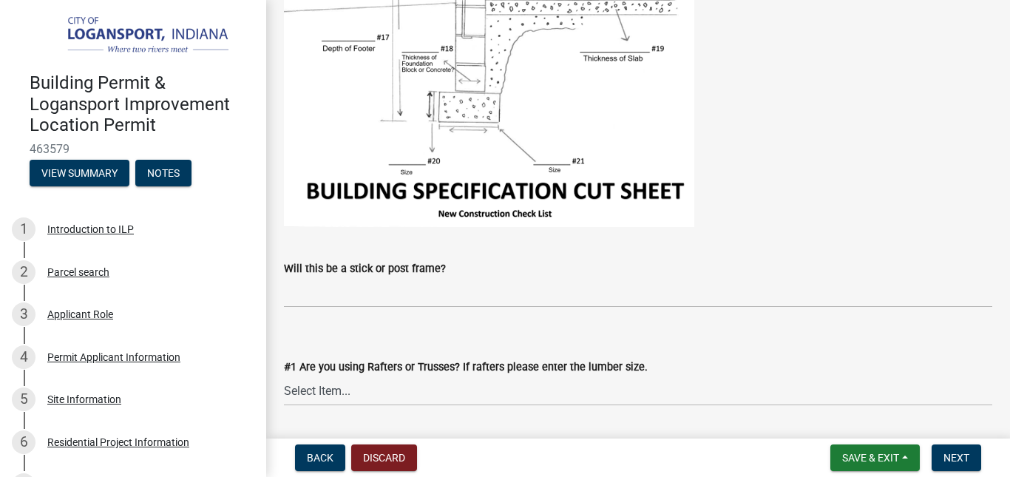
scroll to position [422, 0]
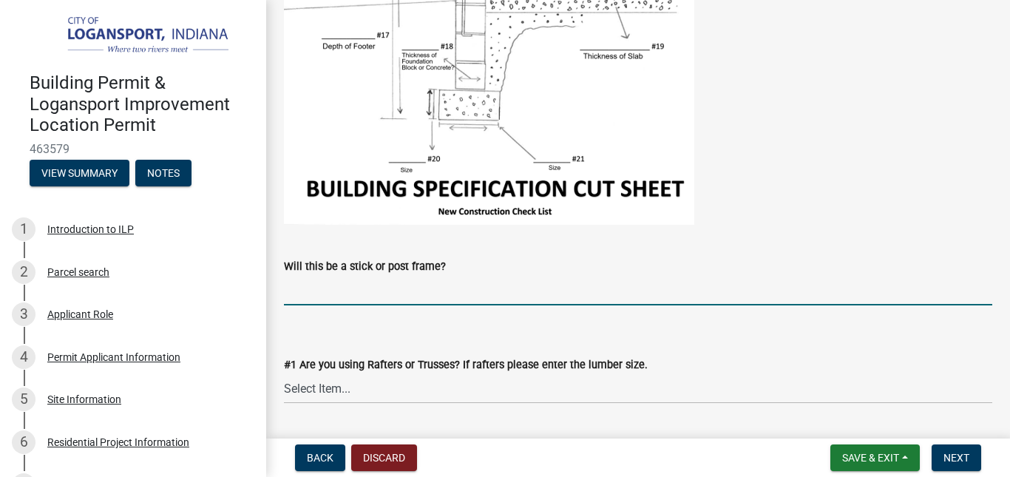
click at [321, 300] on input "Will this be a stick or post frame?" at bounding box center [638, 290] width 709 height 30
type input "yes"
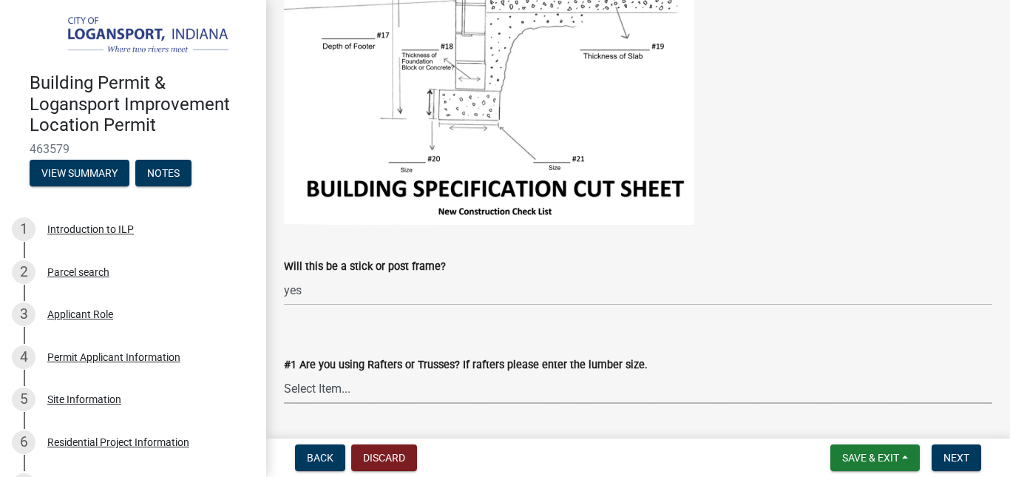
click at [403, 388] on select "Select Item... Rafters Trusses" at bounding box center [638, 389] width 709 height 30
click at [284, 374] on select "Select Item... Rafters Trusses" at bounding box center [638, 389] width 709 height 30
select select "66c5e744-36af-4ab2-a753-ee3048e05ed8"
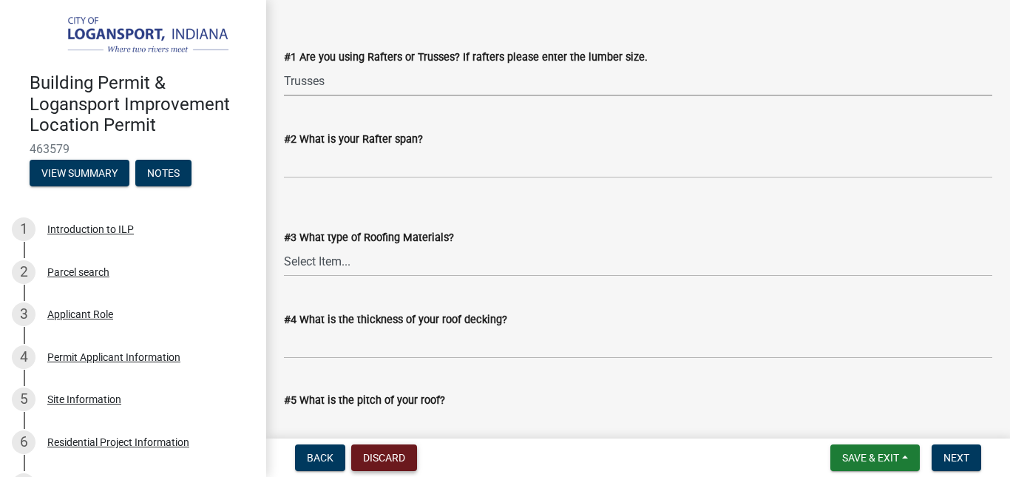
scroll to position [743, 0]
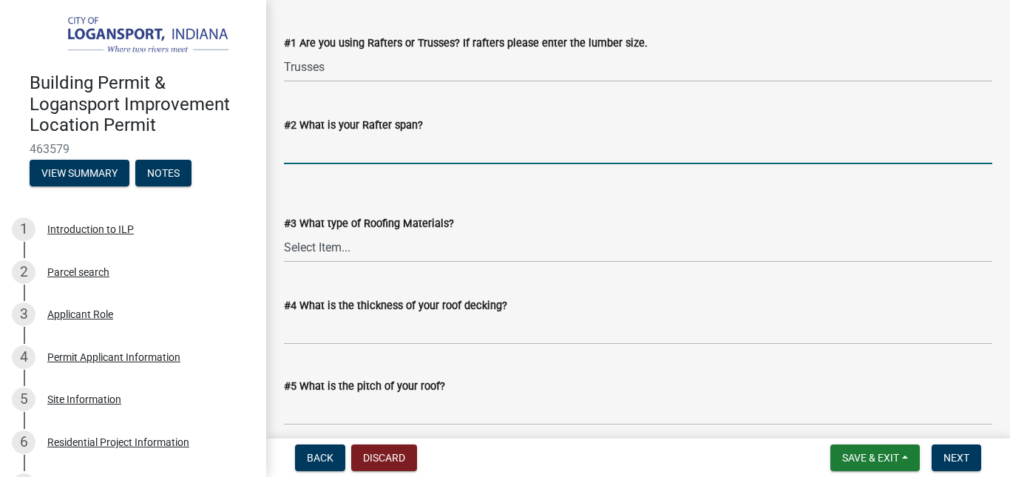
click at [317, 153] on input "#2 What is your Rafter span?" at bounding box center [638, 149] width 709 height 30
type input "25ft"
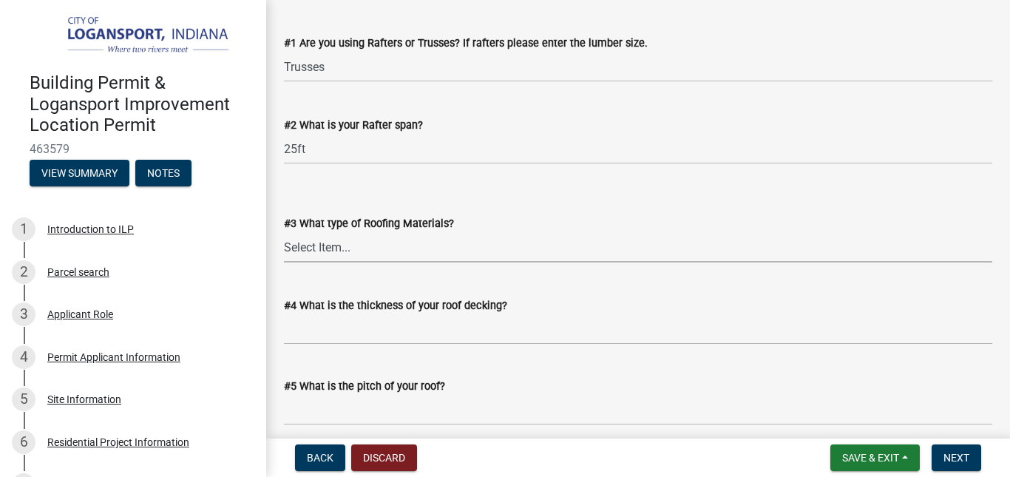
click at [348, 244] on select "Select Item... Rubber Metal Shingles" at bounding box center [638, 247] width 709 height 30
click at [284, 232] on select "Select Item... Rubber Metal Shingles" at bounding box center [638, 247] width 709 height 30
select select "7a31f39f-6ed5-42f0-8d1c-faf0197a0ba1"
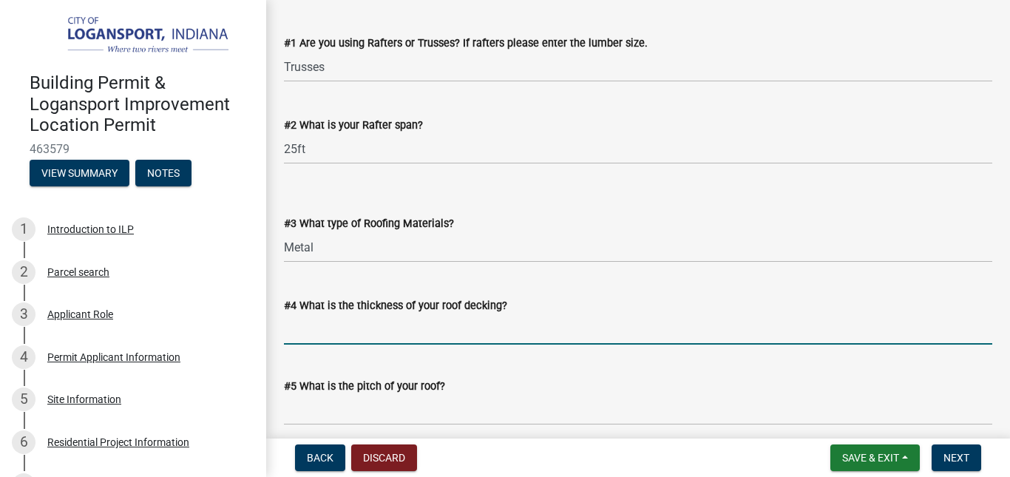
click at [322, 334] on input "#4 What is the thickness of your roof decking?" at bounding box center [638, 329] width 709 height 30
type input "7/16"
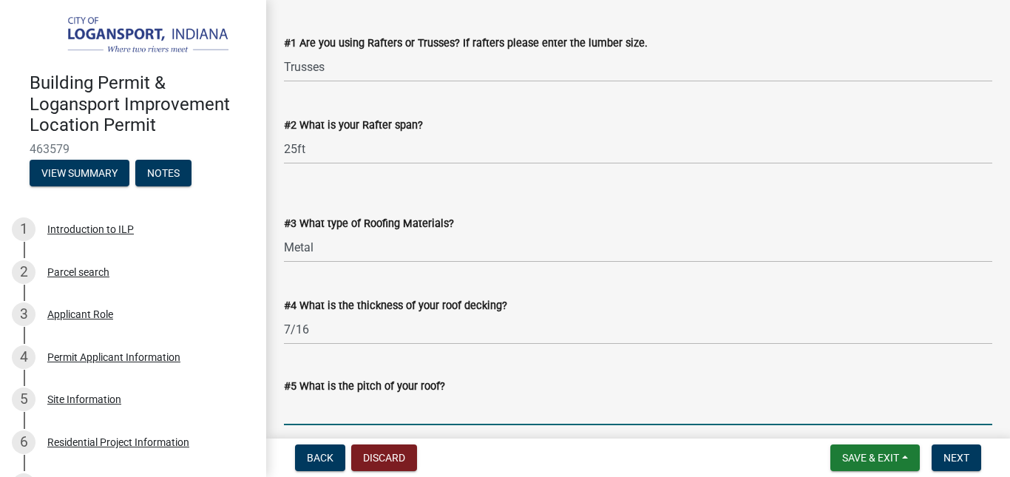
click at [365, 409] on input "#5 What is the pitch of your roof?" at bounding box center [638, 410] width 709 height 30
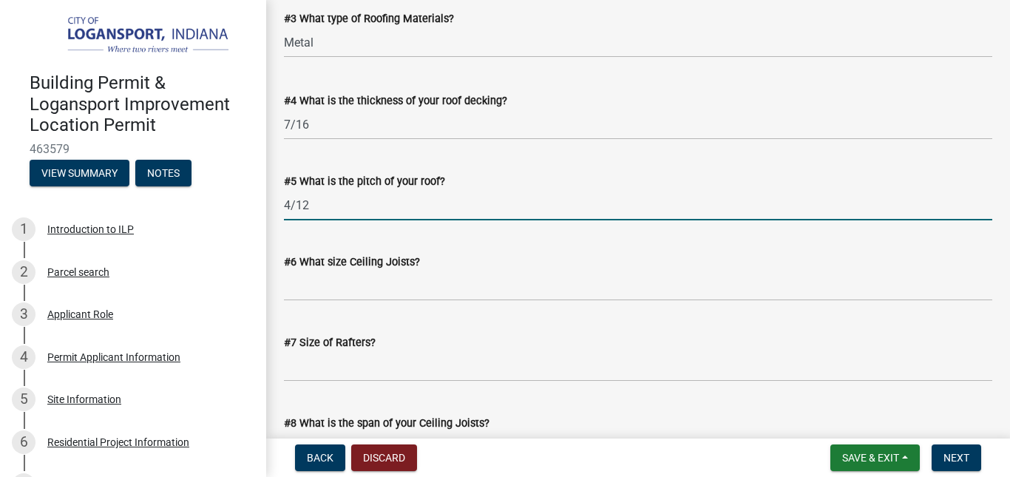
scroll to position [950, 0]
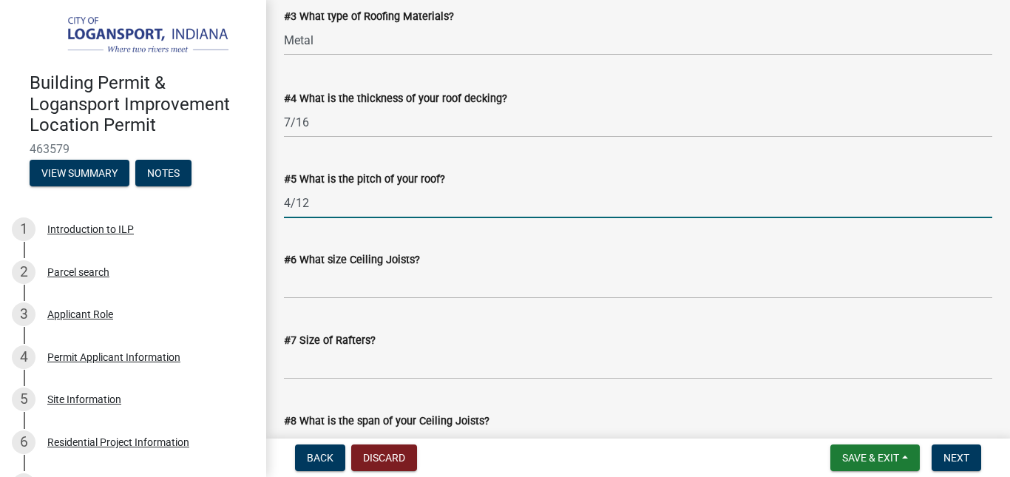
type input "4/12"
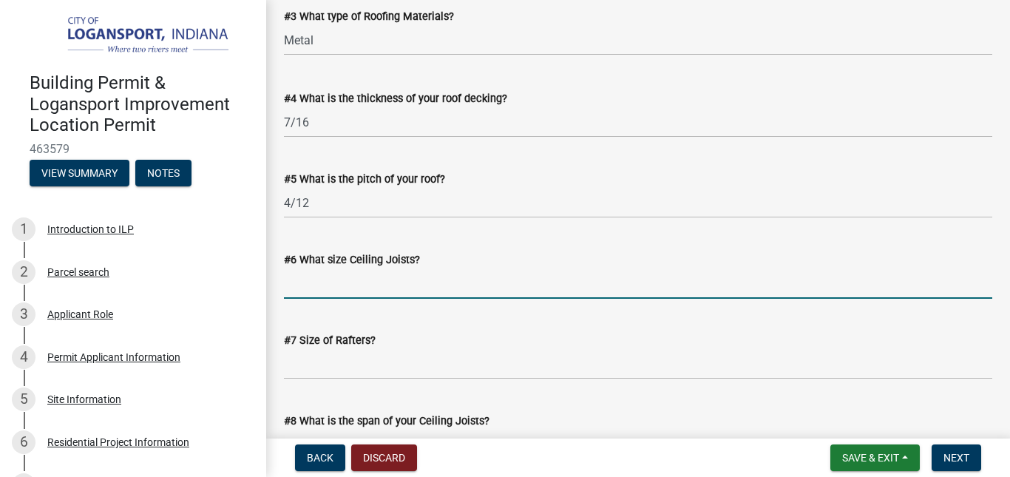
drag, startPoint x: 514, startPoint y: 291, endPoint x: 462, endPoint y: 286, distance: 52.0
click at [462, 286] on input "#6 What size Ceiling Joists?" at bounding box center [638, 283] width 709 height 30
type input "2x10"
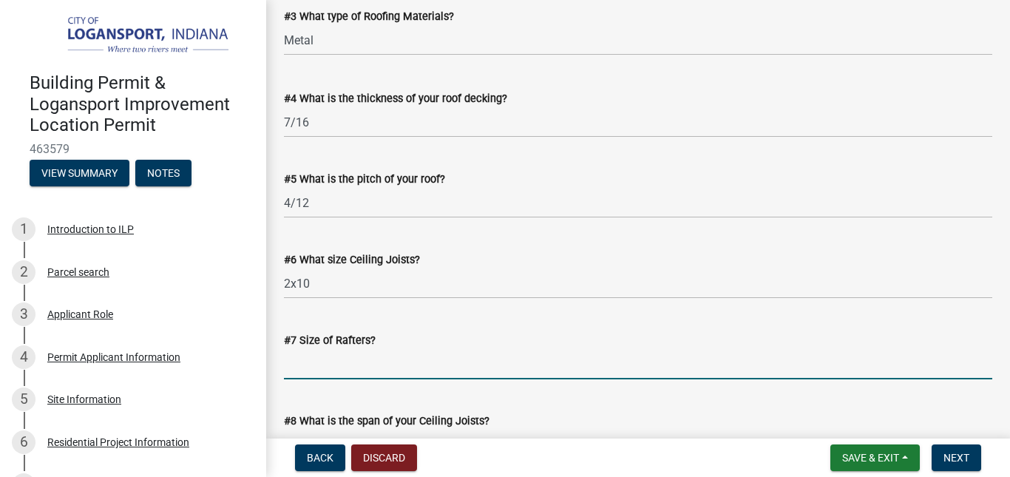
click at [455, 367] on input "#7 Size of Rafters?" at bounding box center [638, 364] width 709 height 30
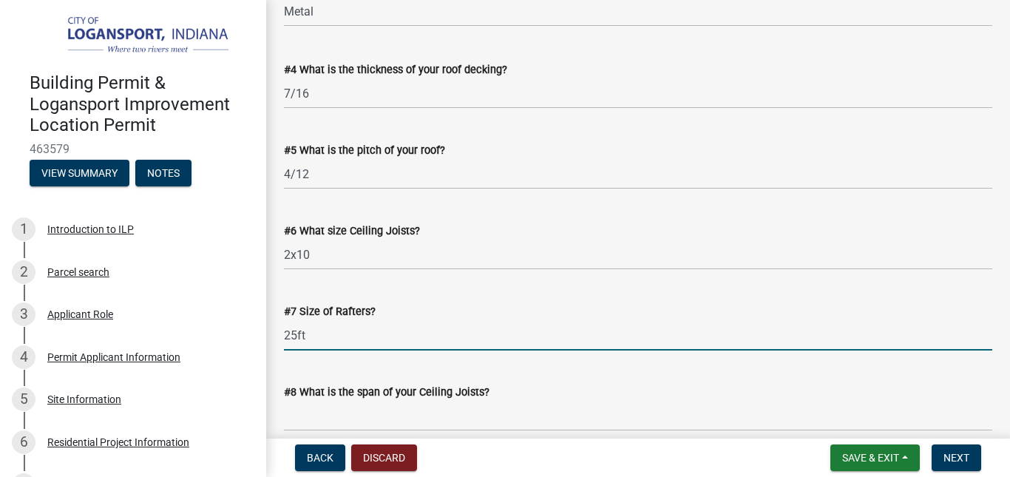
scroll to position [980, 0]
type input "25ft"
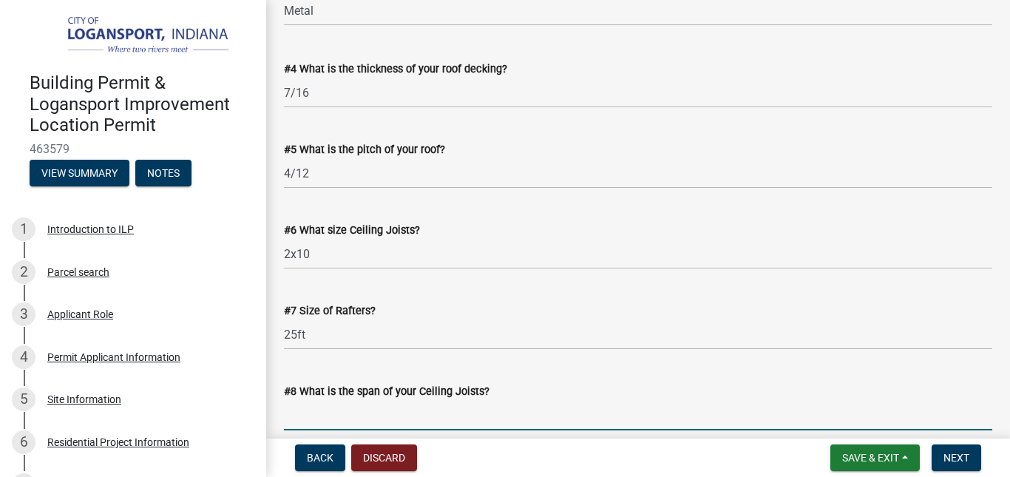
drag, startPoint x: 326, startPoint y: 419, endPoint x: 300, endPoint y: 416, distance: 26.0
click at [300, 416] on input "#8 What is the span of your Ceiling Joists?" at bounding box center [638, 415] width 709 height 30
type input "2 ft"
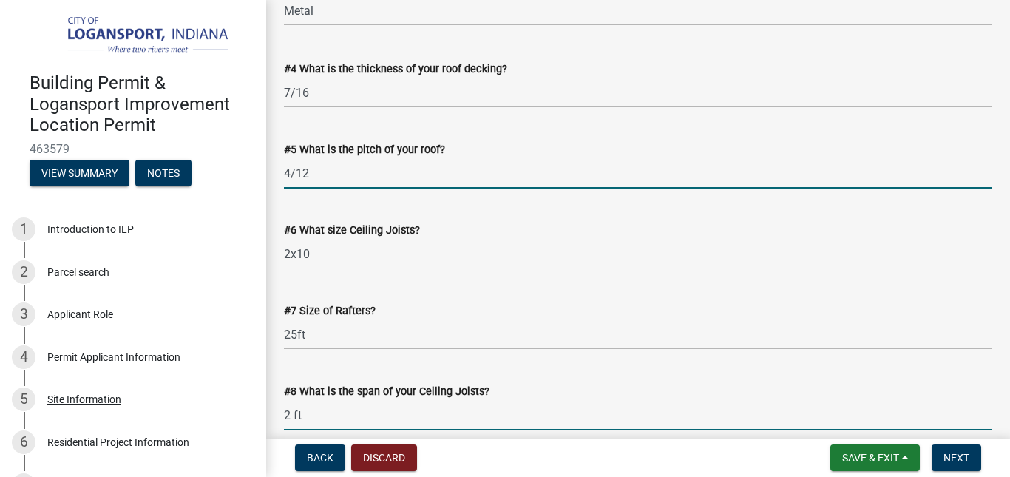
click at [341, 175] on input "4/12" at bounding box center [638, 173] width 709 height 30
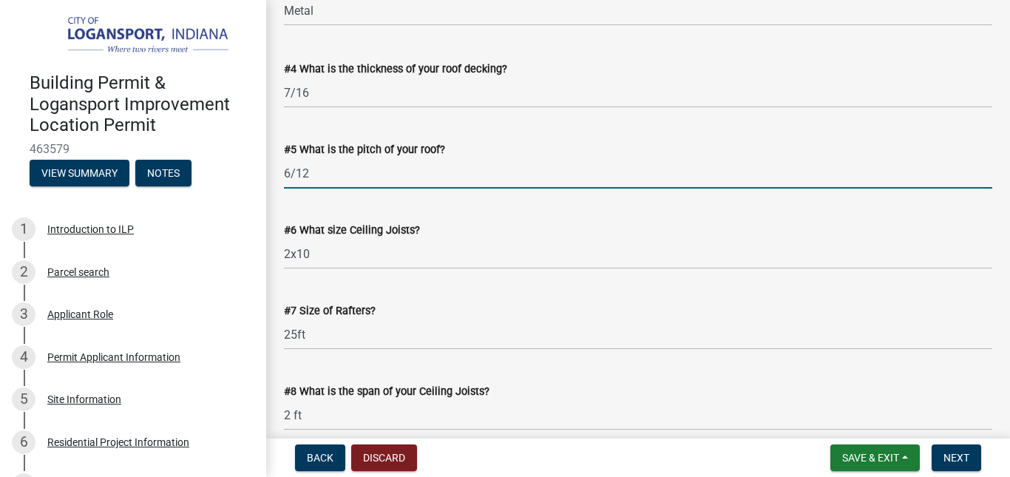
type input "6/12"
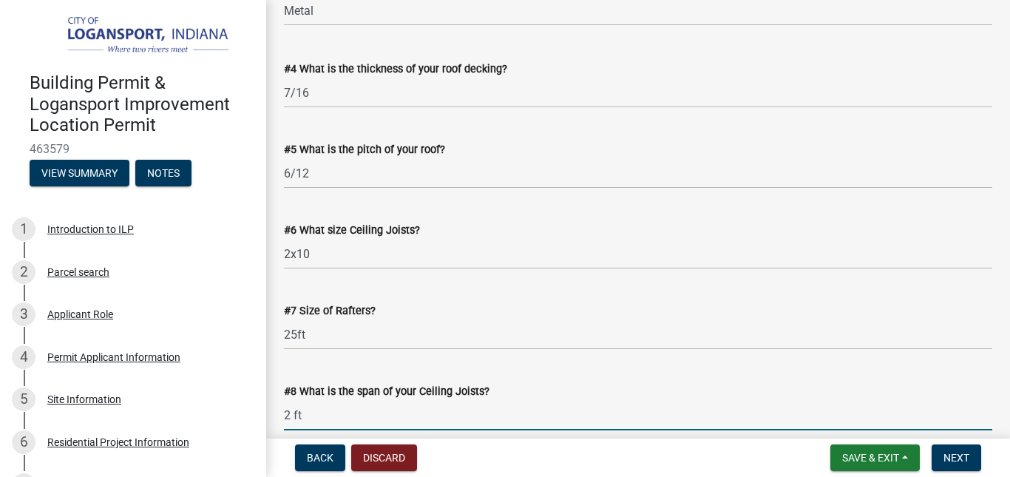
click at [322, 417] on input "2 ft" at bounding box center [638, 415] width 709 height 30
type input "2"
type input "4ft"
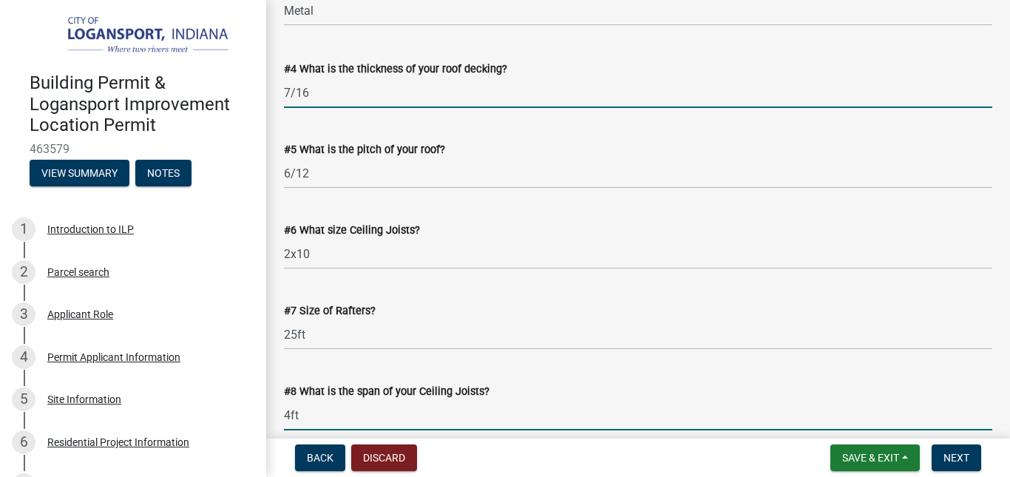
click at [403, 98] on input "7/16" at bounding box center [638, 93] width 709 height 30
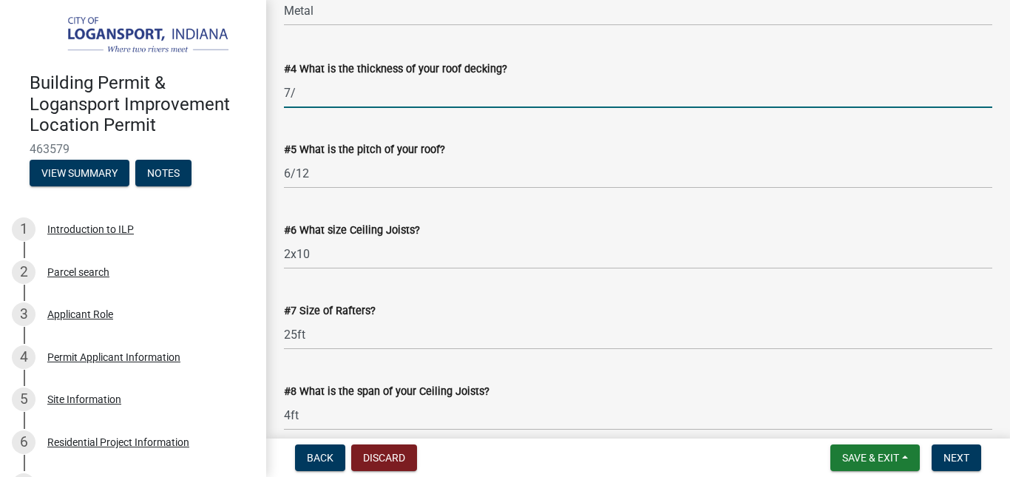
type input "7"
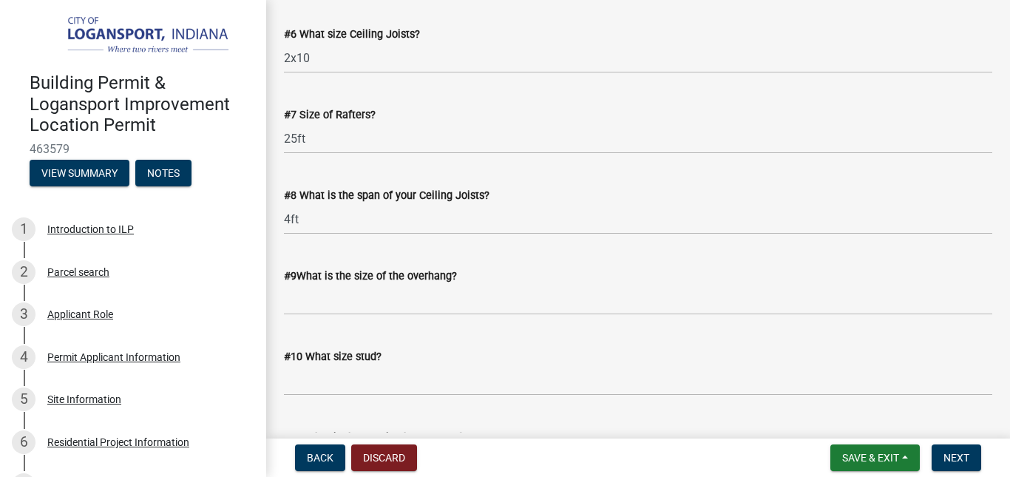
scroll to position [1177, 0]
type input "2x4"
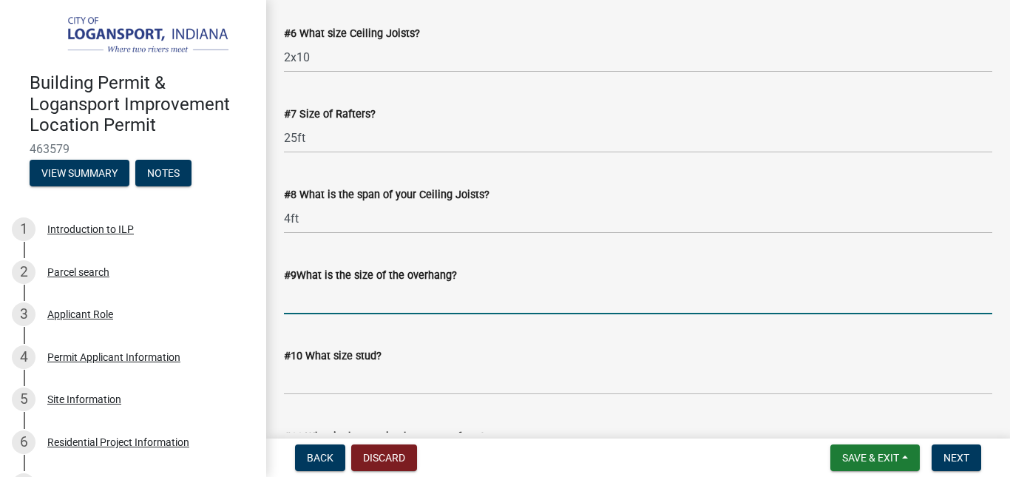
click at [482, 297] on input "#9What is the size of the overhang?" at bounding box center [638, 299] width 709 height 30
type input "0"
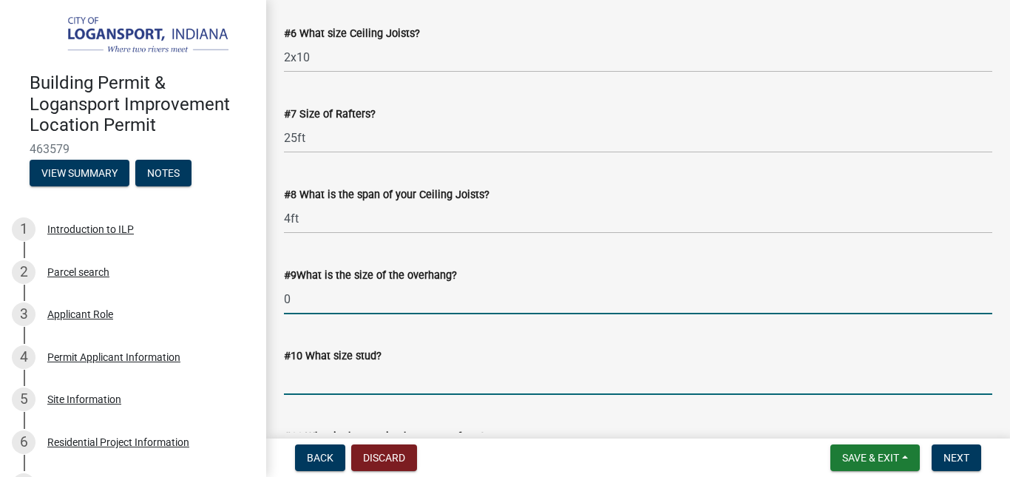
click at [428, 385] on input "#10 What size stud?" at bounding box center [638, 380] width 709 height 30
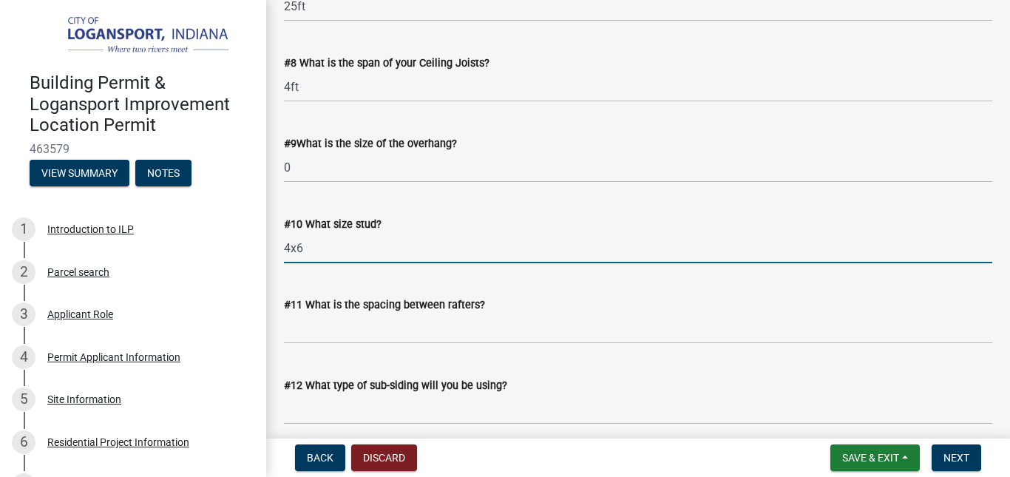
scroll to position [1309, 0]
type input "4x6"
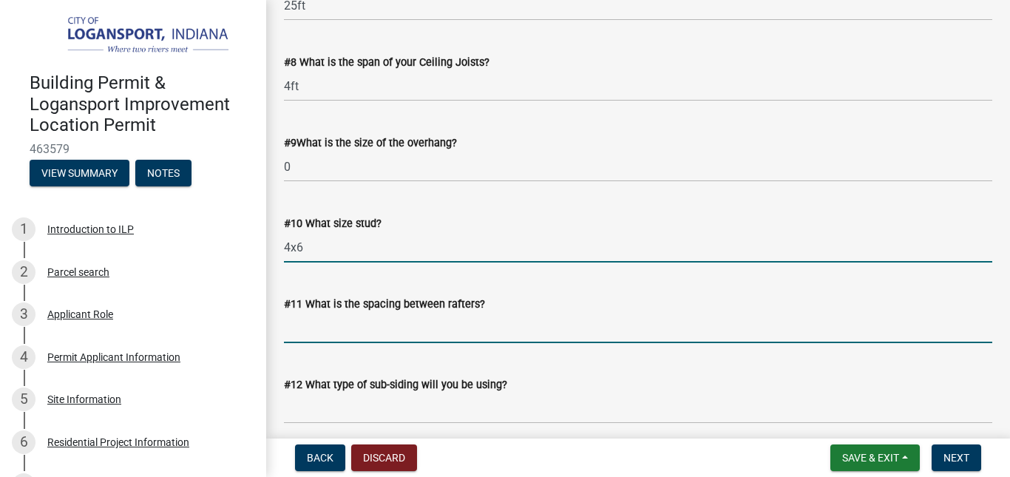
click at [646, 328] on input "#11 What is the spacing between rafters?" at bounding box center [638, 328] width 709 height 30
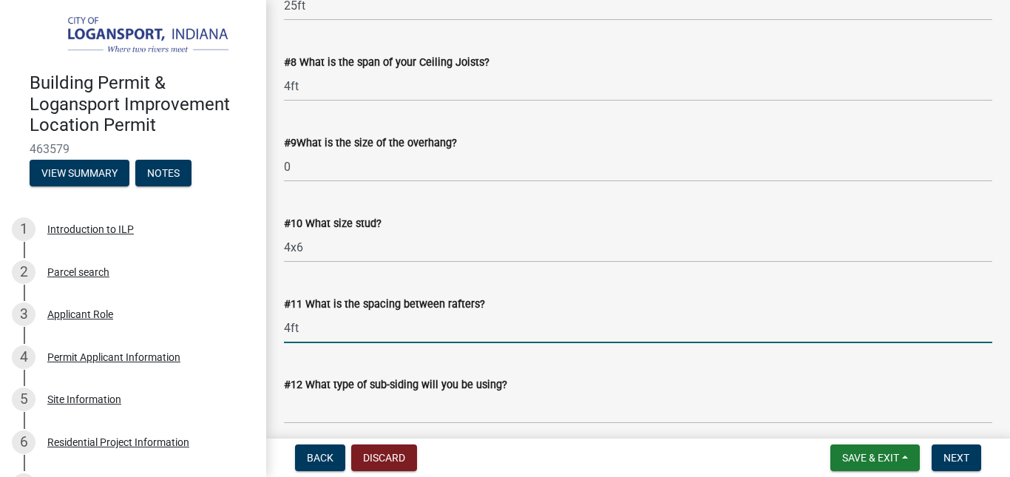
type input "4ft"
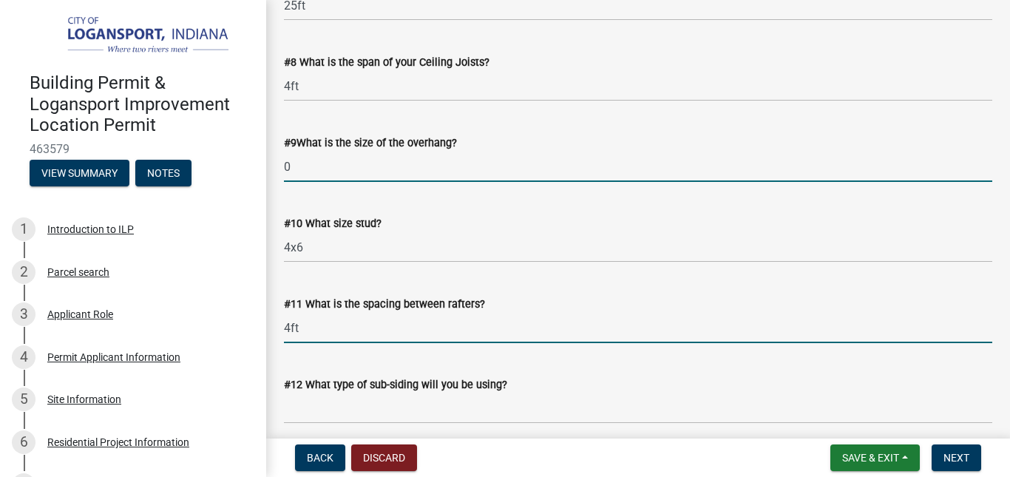
click at [802, 169] on input "0" at bounding box center [638, 167] width 709 height 30
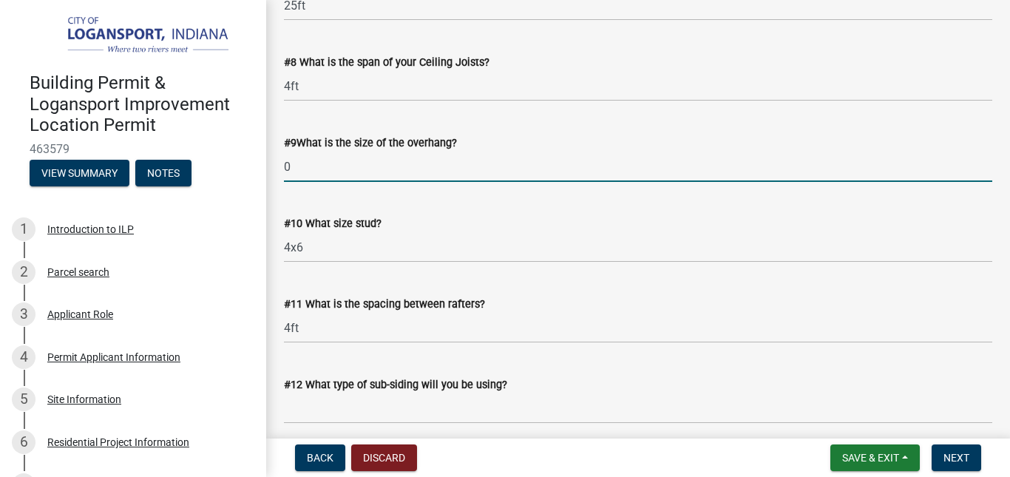
click at [809, 169] on input "0" at bounding box center [638, 167] width 709 height 30
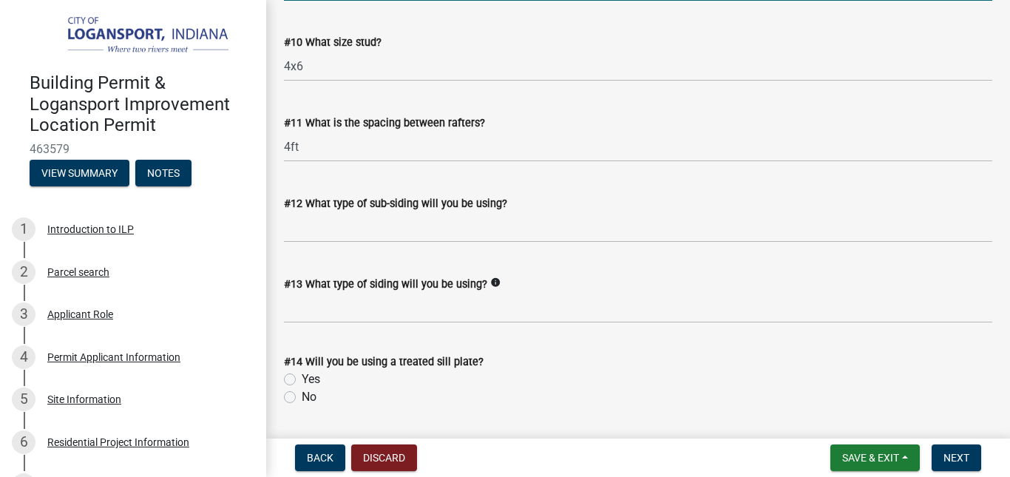
scroll to position [1494, 0]
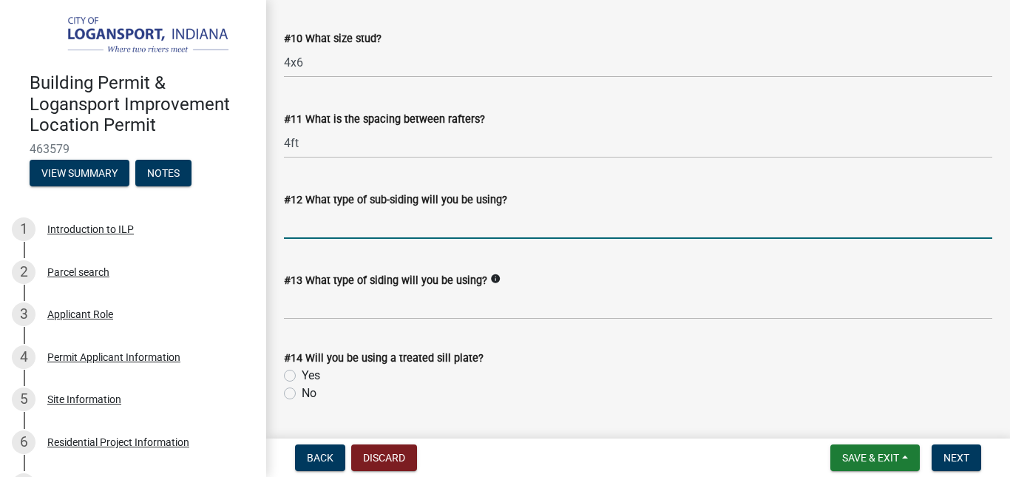
click at [780, 229] on input "#12 What type of sub-siding will you be using?" at bounding box center [638, 224] width 709 height 30
type input "7/16 osb"
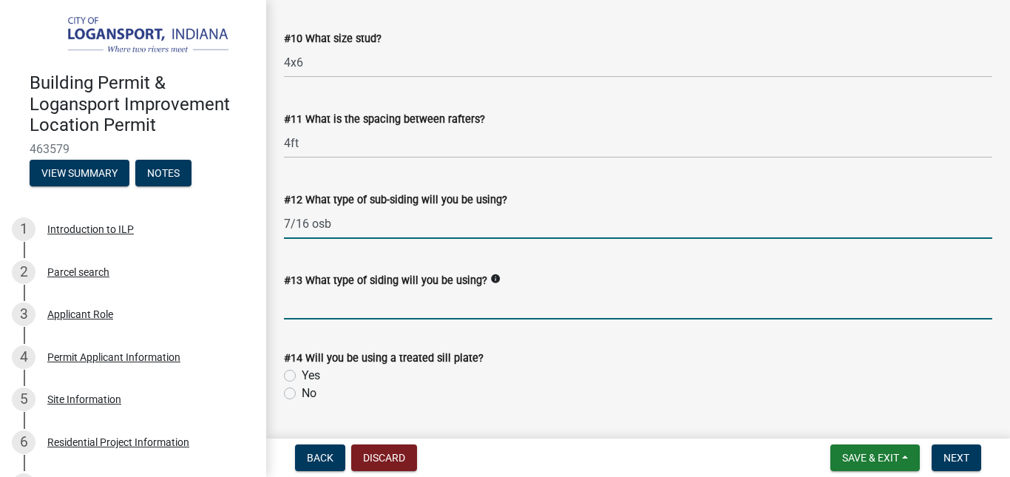
click at [490, 305] on input "#13 What type of siding will you be using?" at bounding box center [638, 304] width 709 height 30
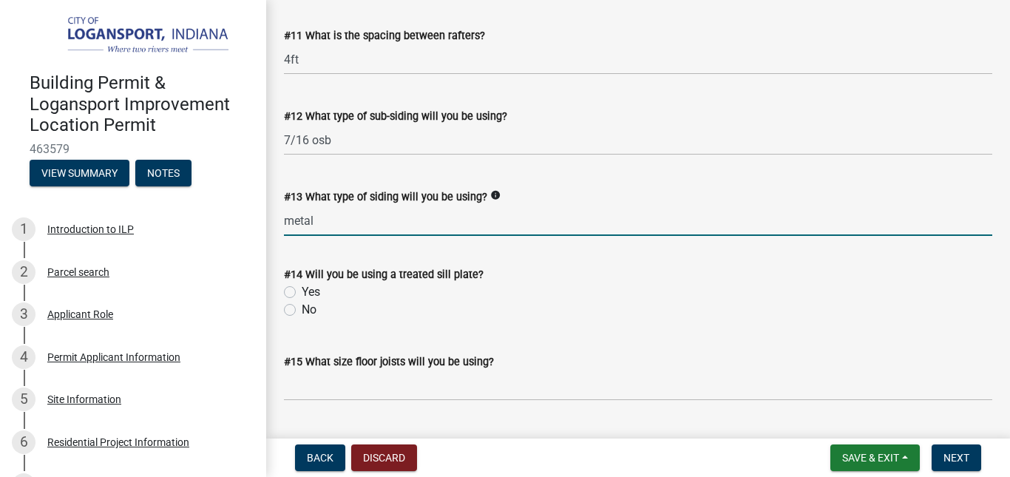
scroll to position [1578, 0]
type input "metal"
click at [310, 290] on label "Yes" at bounding box center [311, 292] width 18 height 18
click at [310, 290] on input "Yes" at bounding box center [307, 288] width 10 height 10
radio input "true"
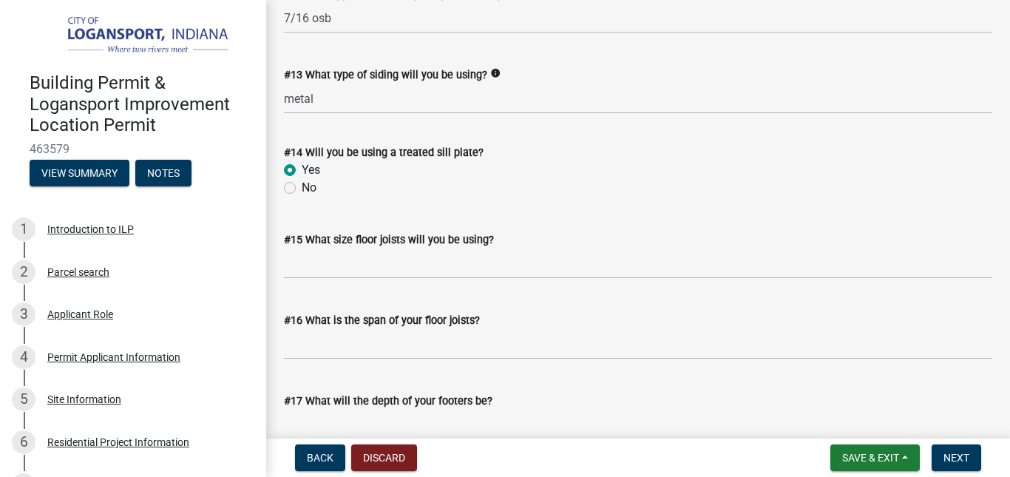
scroll to position [1703, 0]
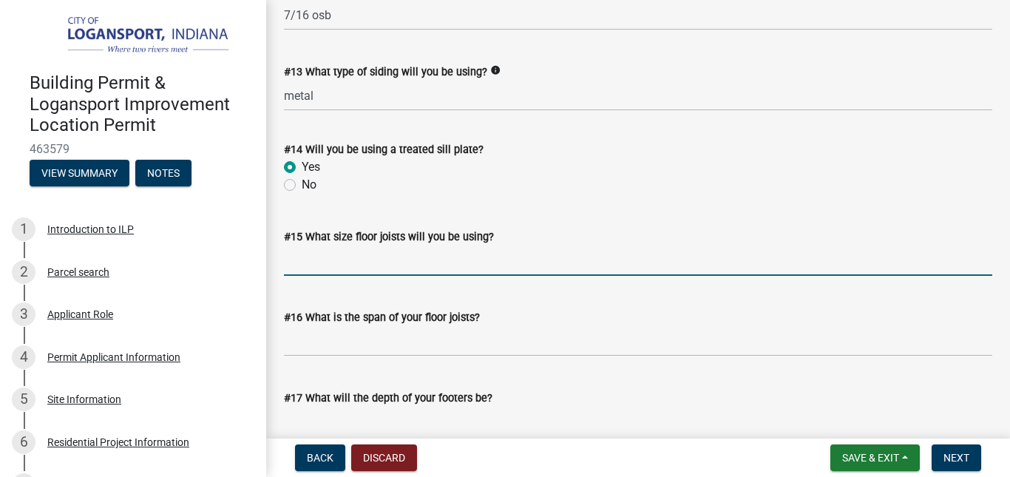
click at [659, 264] on input "#15 What size floor joists will you be using?" at bounding box center [638, 261] width 709 height 30
type input "none"
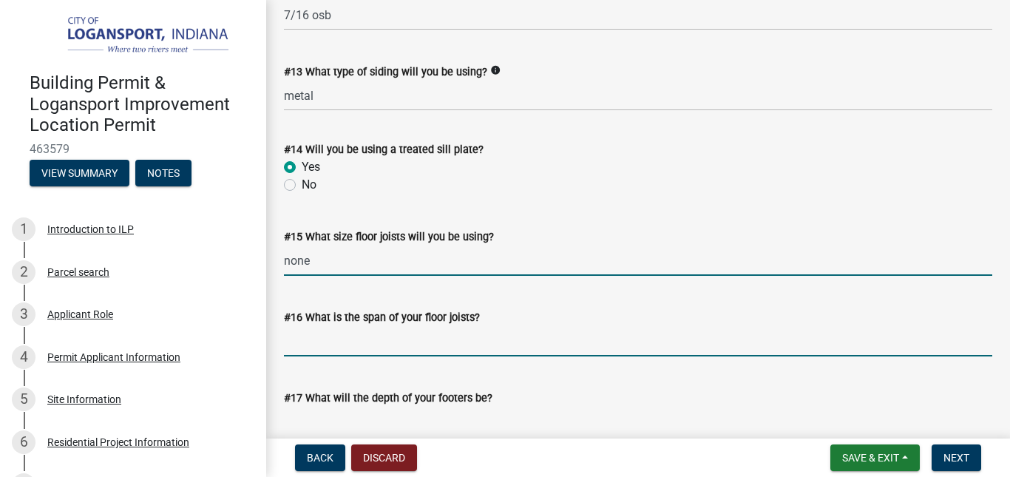
click at [578, 343] on input "#16 What is the span of your floor joists?" at bounding box center [638, 341] width 709 height 30
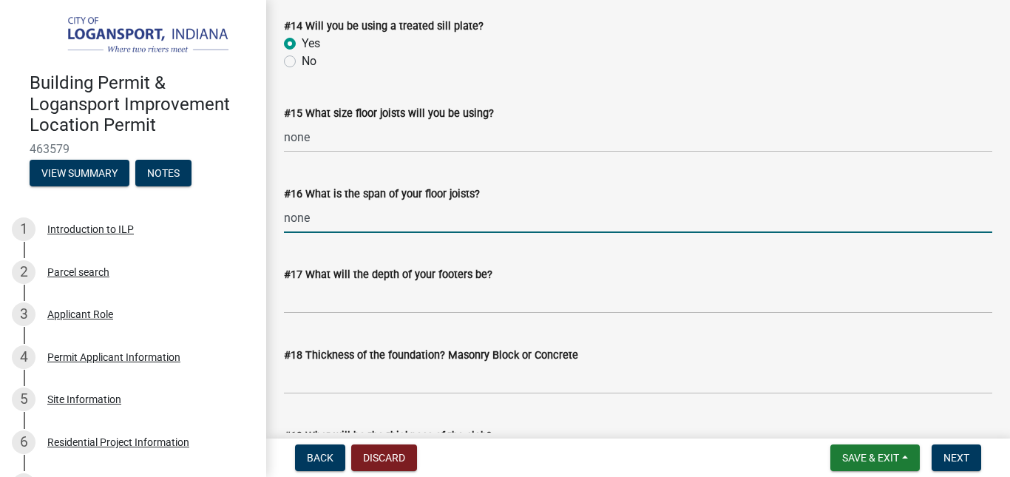
scroll to position [1828, 0]
type input "none"
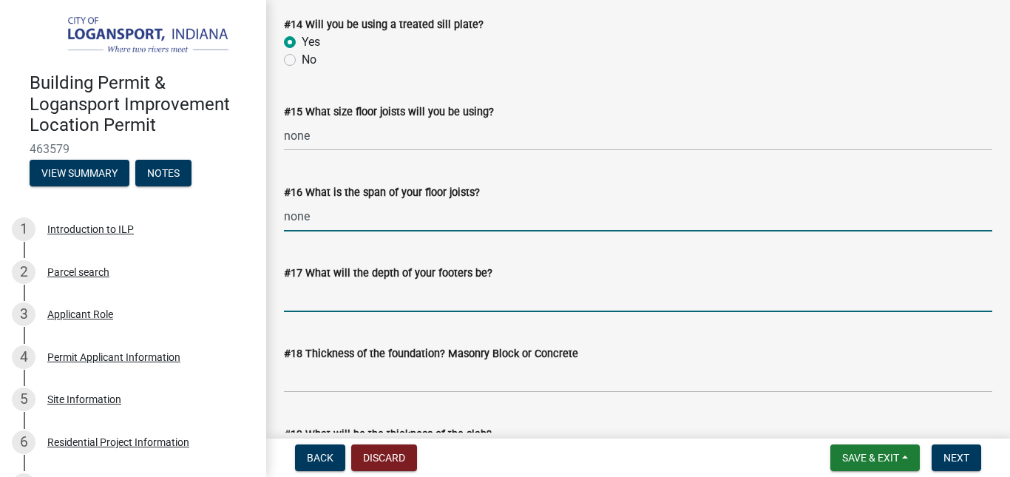
click at [546, 303] on input "#17 What will the depth of your footers be?" at bounding box center [638, 297] width 709 height 30
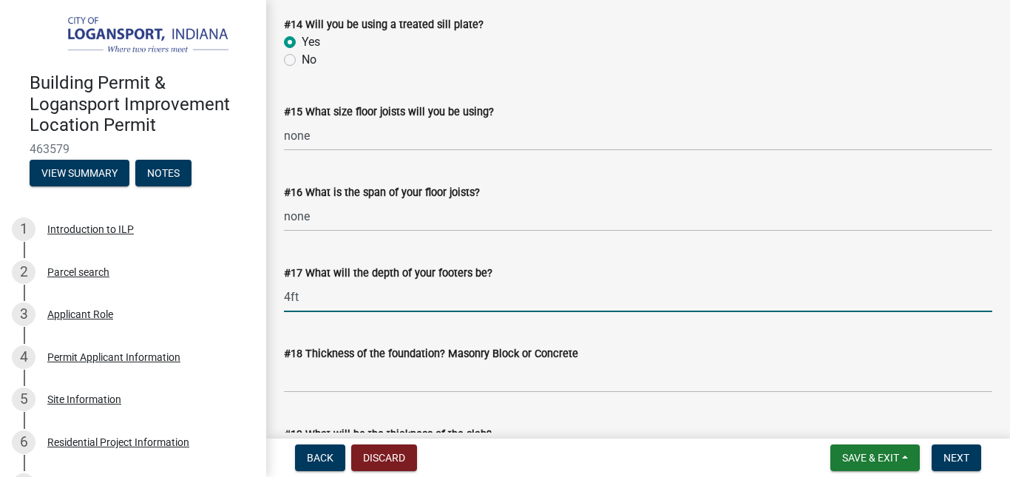
type input "4ft"
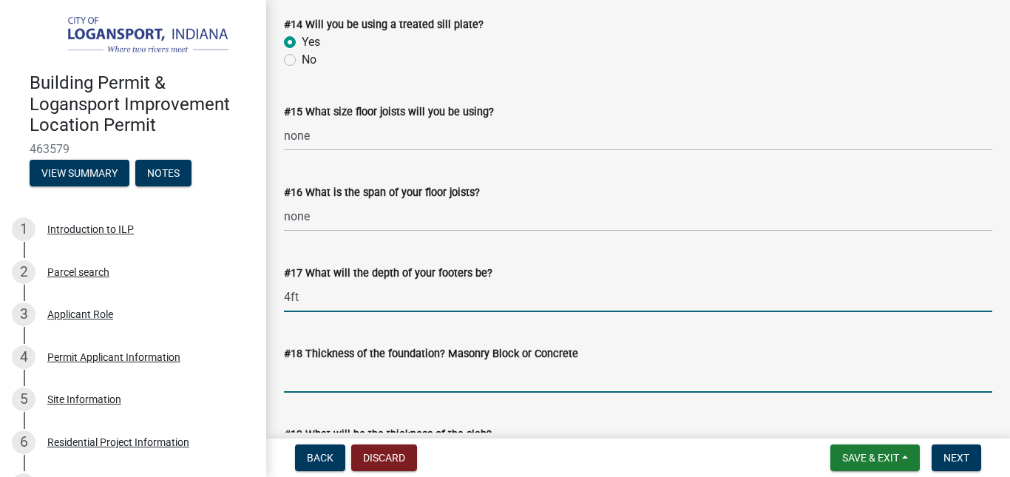
click at [615, 379] on input "#18 Thickness of the foundation? Masonry Block or Concrete" at bounding box center [638, 377] width 709 height 30
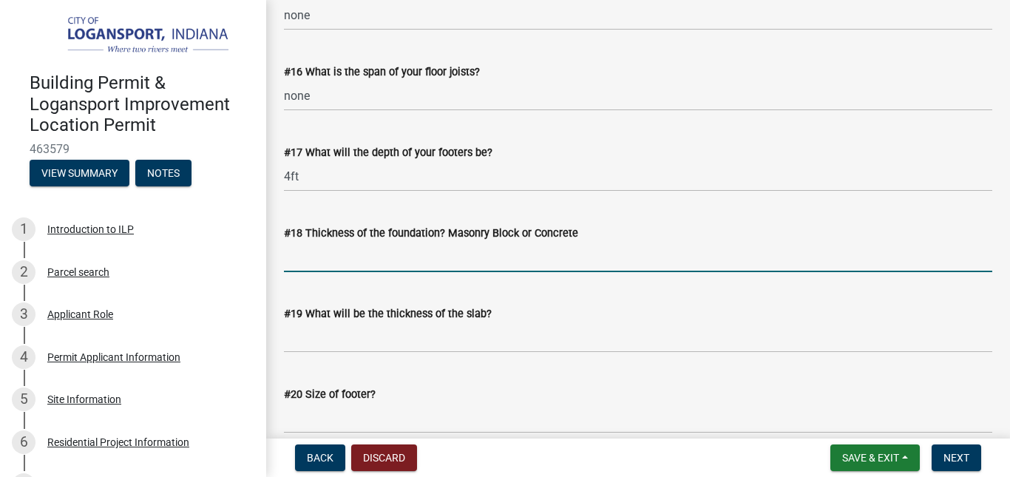
scroll to position [1953, 0]
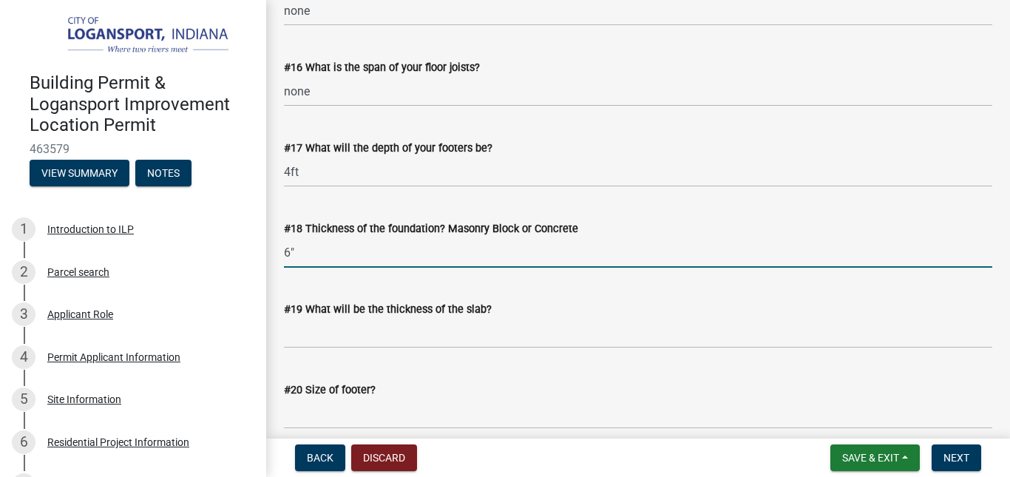
type input "6"
type input "2"
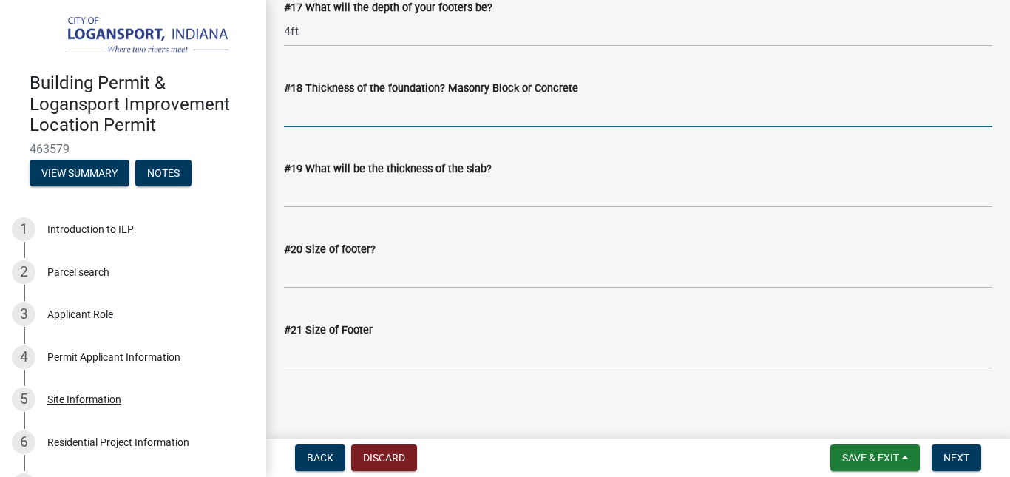
scroll to position [2099, 0]
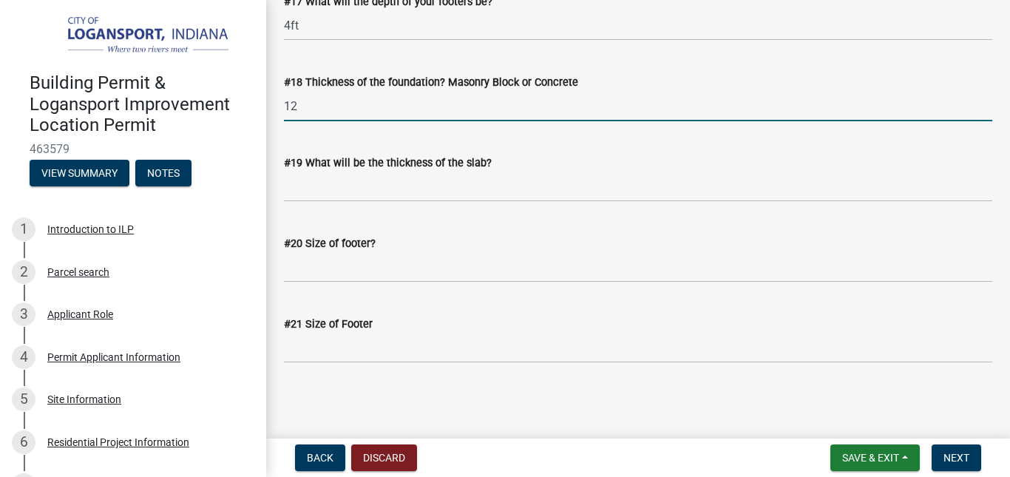
type input "12""
click at [950, 457] on span "Next" at bounding box center [957, 458] width 26 height 12
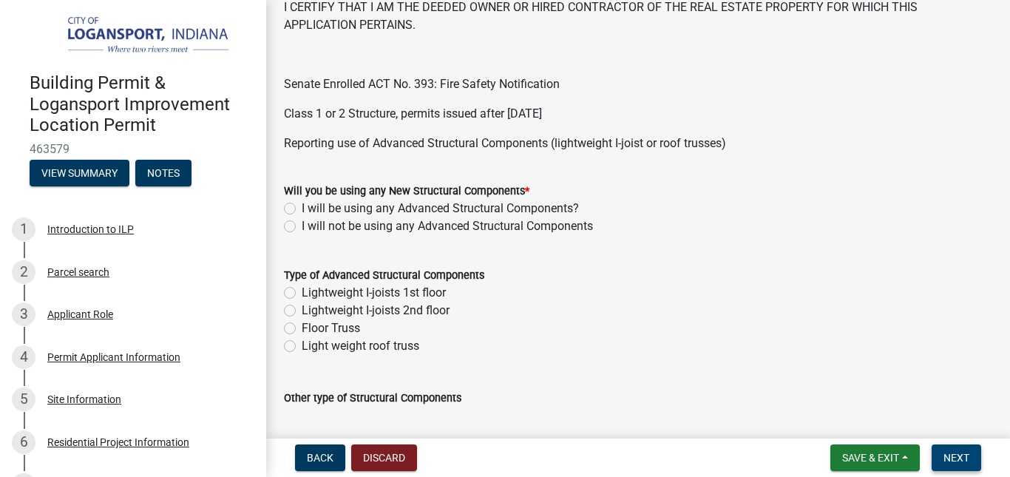
scroll to position [509, 0]
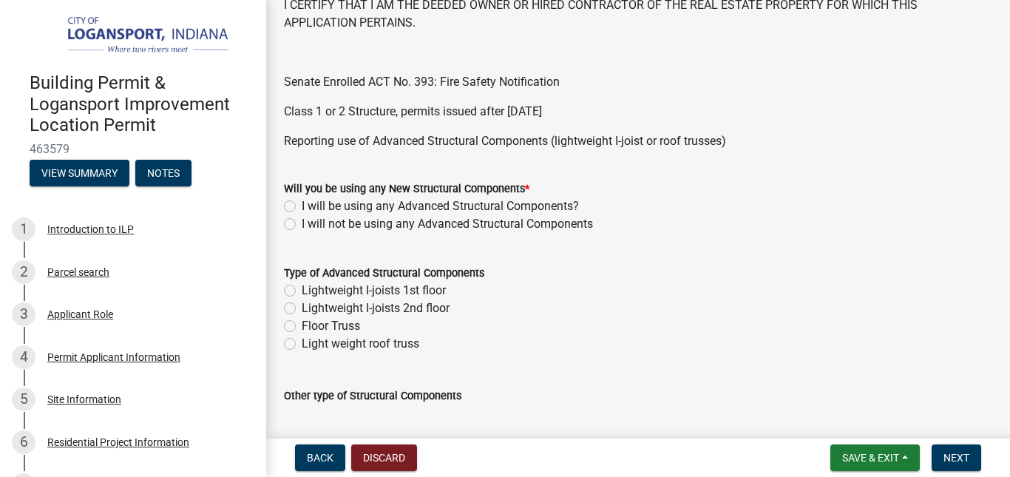
click at [302, 229] on label "I will not be using any Advanced Structural Components" at bounding box center [447, 224] width 291 height 18
click at [302, 225] on input "I will not be using any Advanced Structural Components" at bounding box center [307, 220] width 10 height 10
radio input "true"
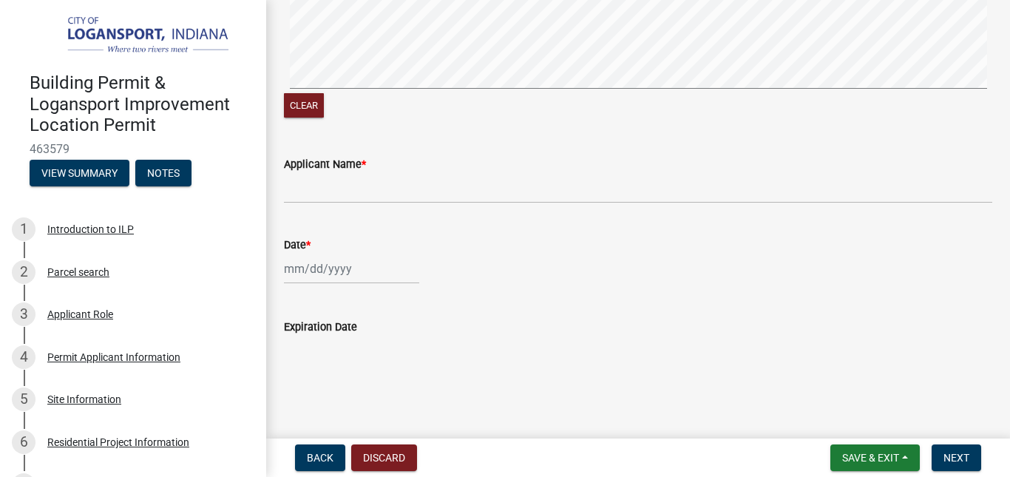
scroll to position [1026, 0]
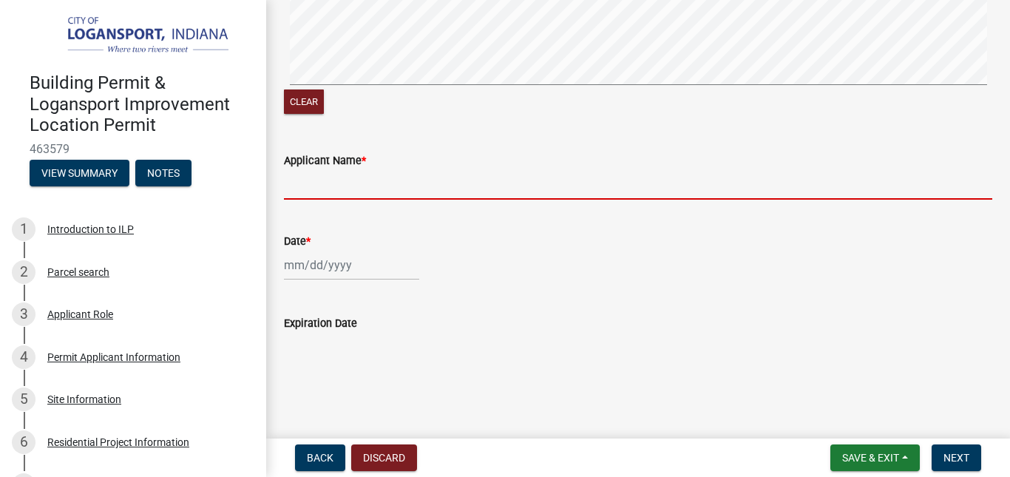
click at [430, 191] on input "Applicant Name *" at bounding box center [638, 184] width 709 height 30
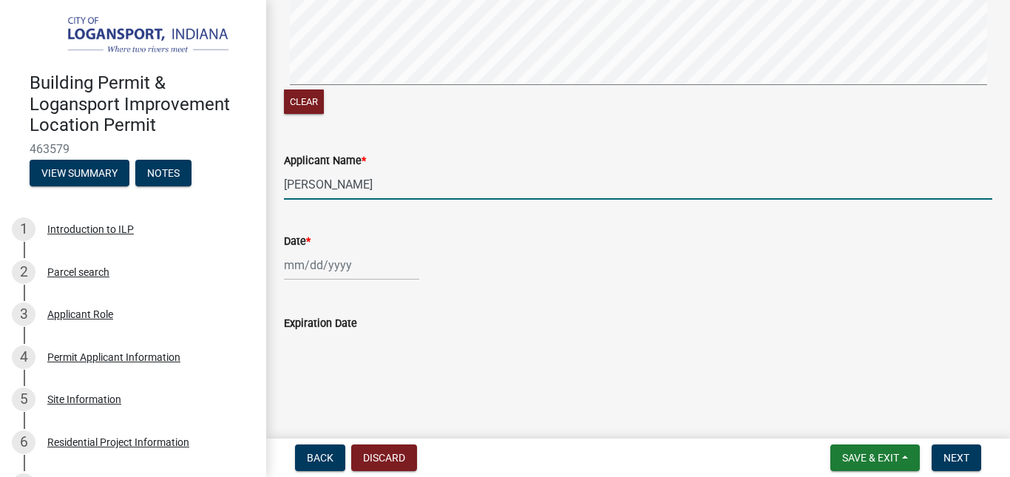
type input "Carlos Chavez"
click at [307, 265] on div at bounding box center [351, 265] width 135 height 30
select select "8"
select select "2025"
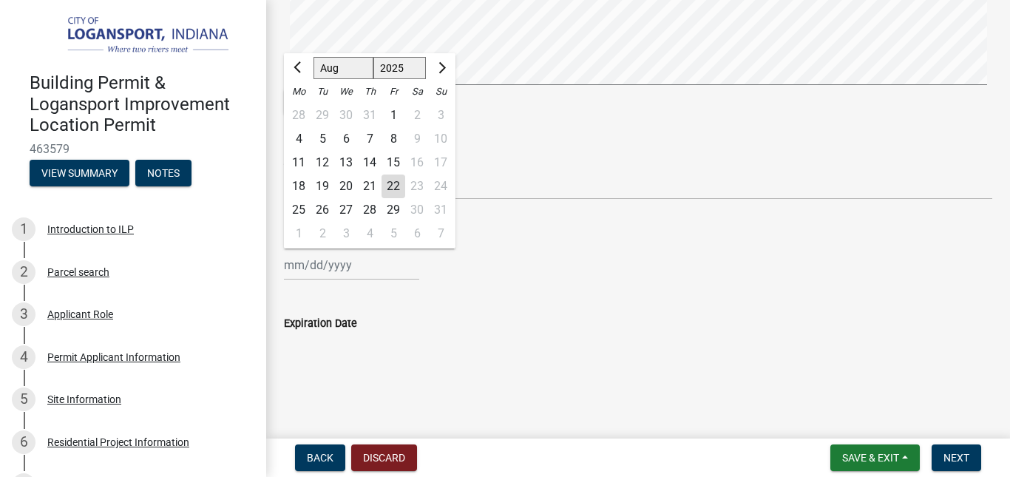
click at [649, 359] on input "Expiration Date" at bounding box center [638, 347] width 709 height 30
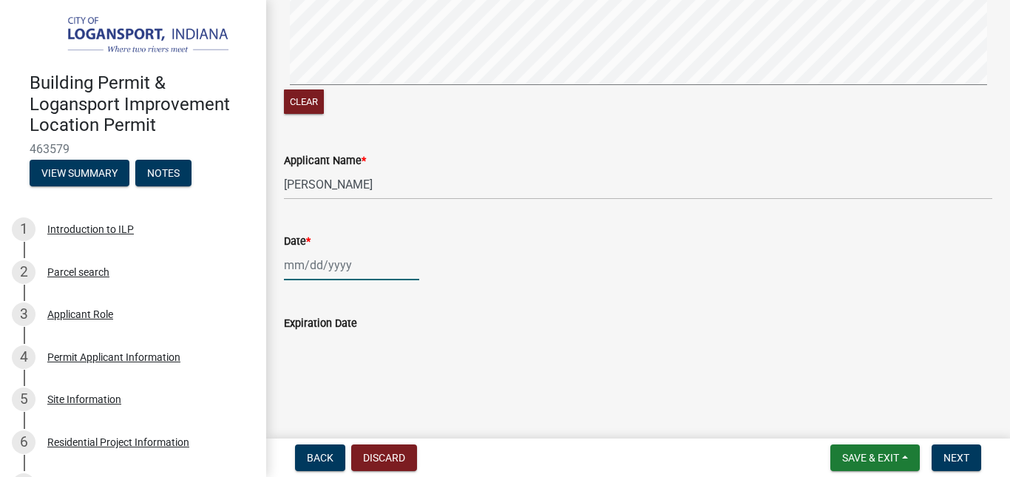
click at [337, 267] on div at bounding box center [351, 265] width 135 height 30
select select "8"
select select "2025"
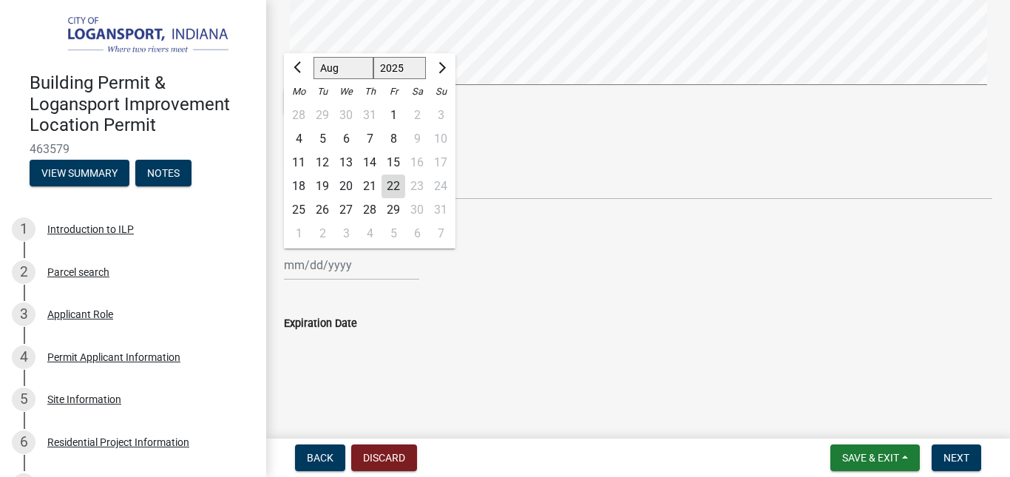
click at [395, 190] on div "22" at bounding box center [394, 187] width 24 height 24
type input "08/22/2025"
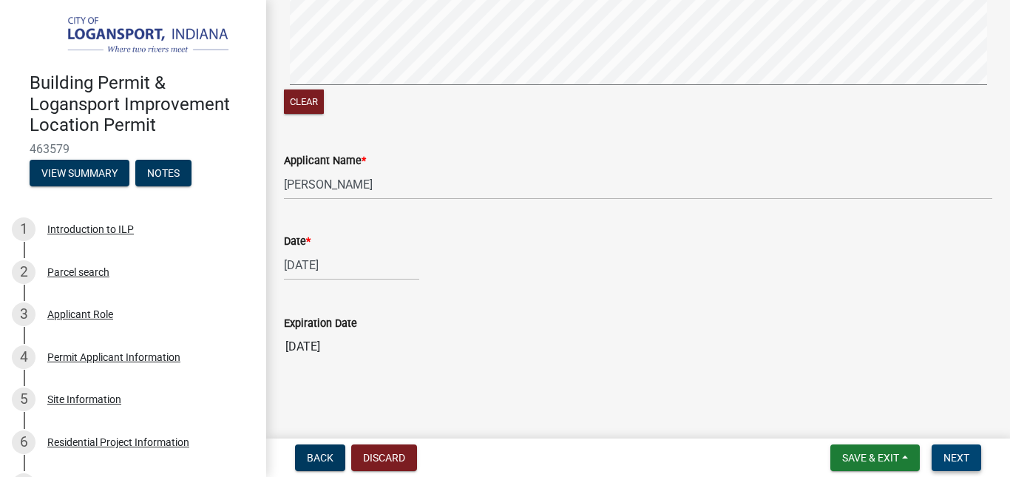
click at [958, 459] on span "Next" at bounding box center [957, 458] width 26 height 12
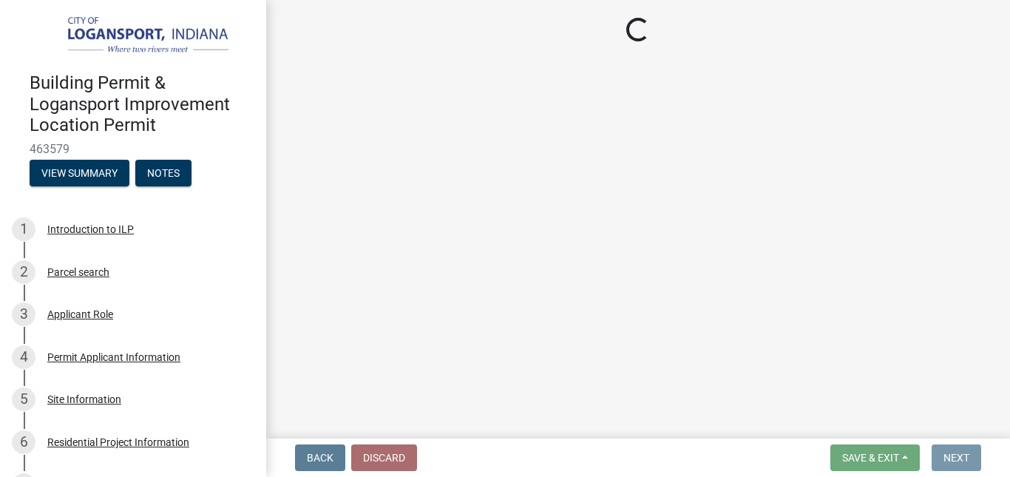
scroll to position [0, 0]
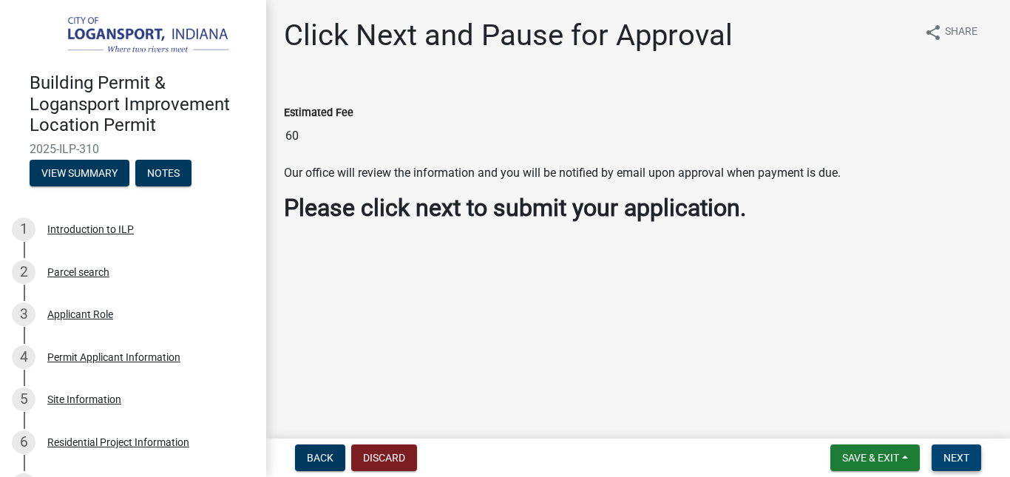
click at [967, 462] on span "Next" at bounding box center [957, 458] width 26 height 12
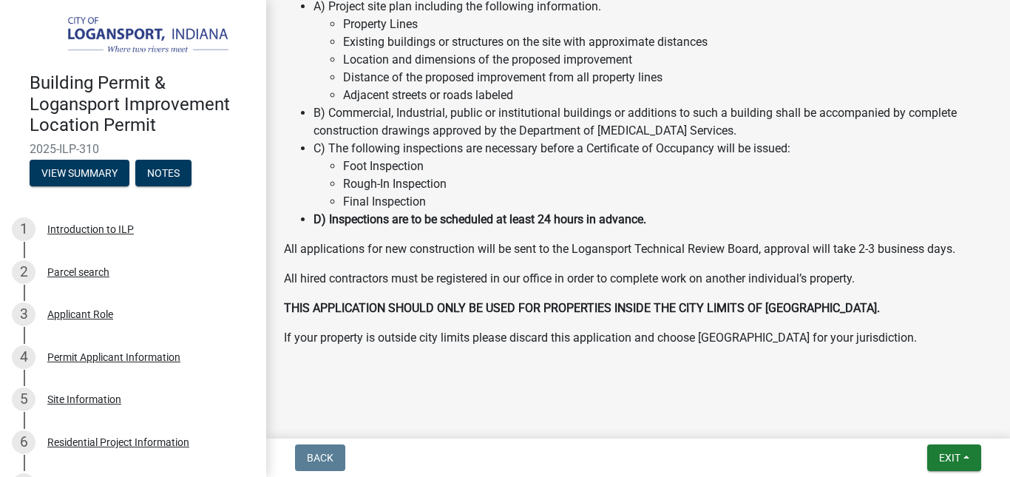
scroll to position [384, 0]
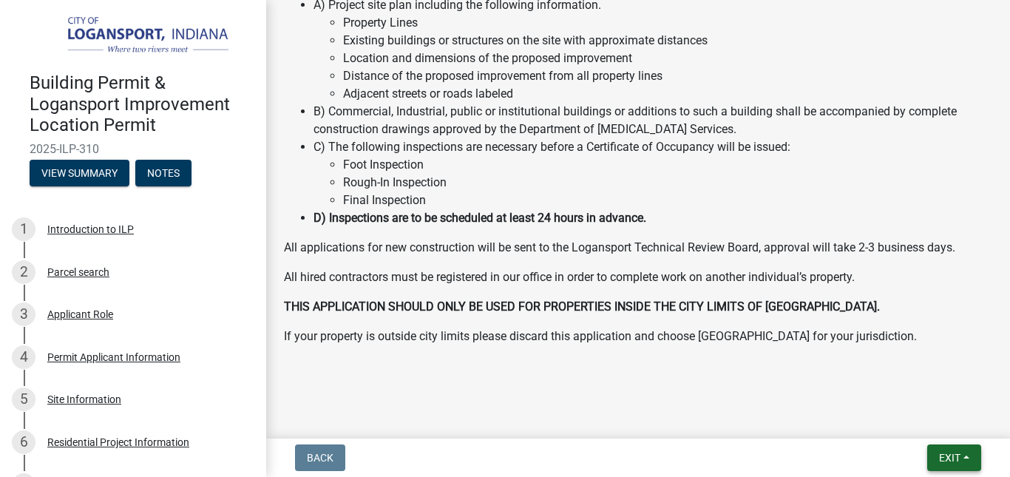
click at [951, 461] on span "Exit" at bounding box center [949, 458] width 21 height 12
click at [910, 420] on button "Save & Exit" at bounding box center [922, 420] width 118 height 36
